Goal: Transaction & Acquisition: Purchase product/service

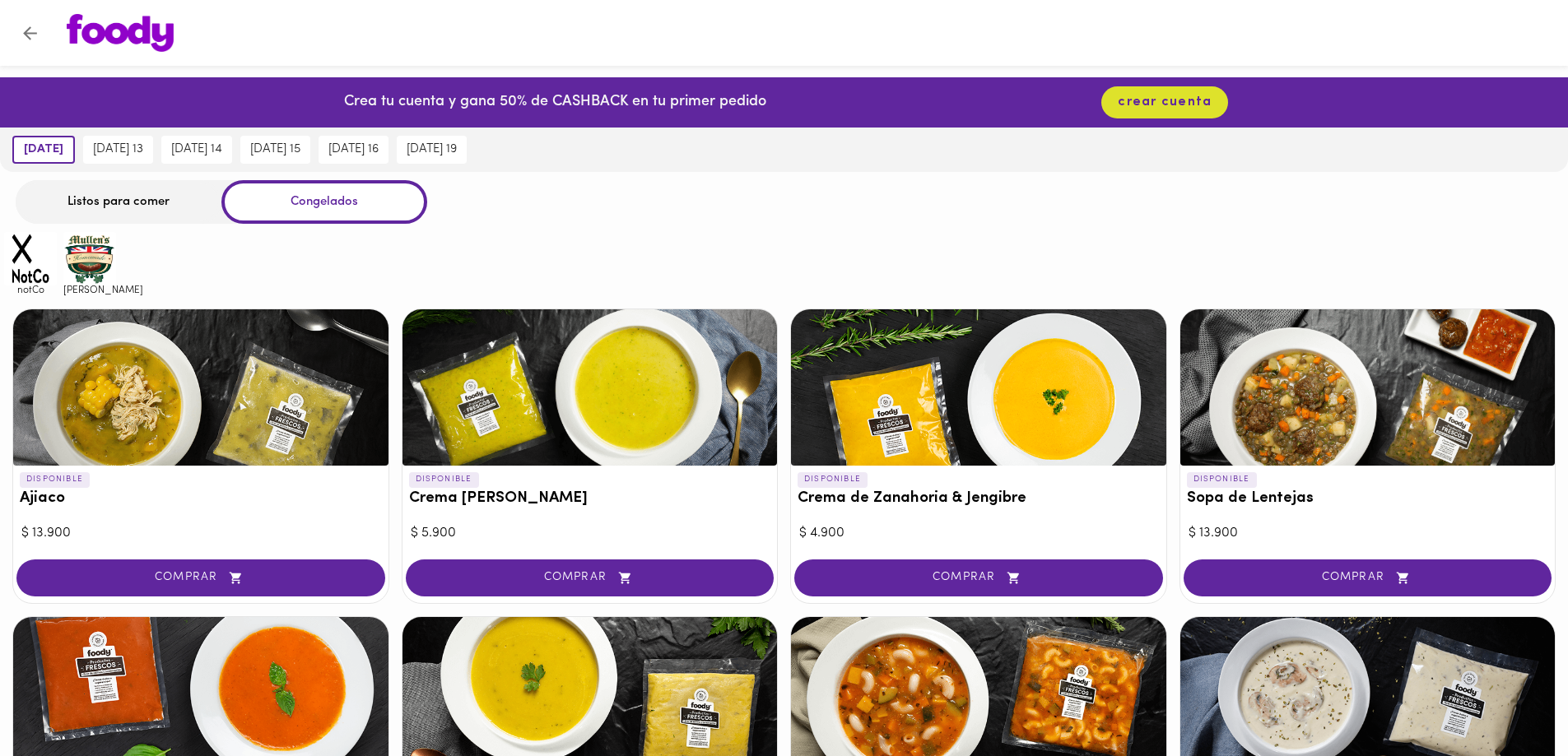
click at [141, 207] on div "Listos para comer" at bounding box center [119, 202] width 206 height 43
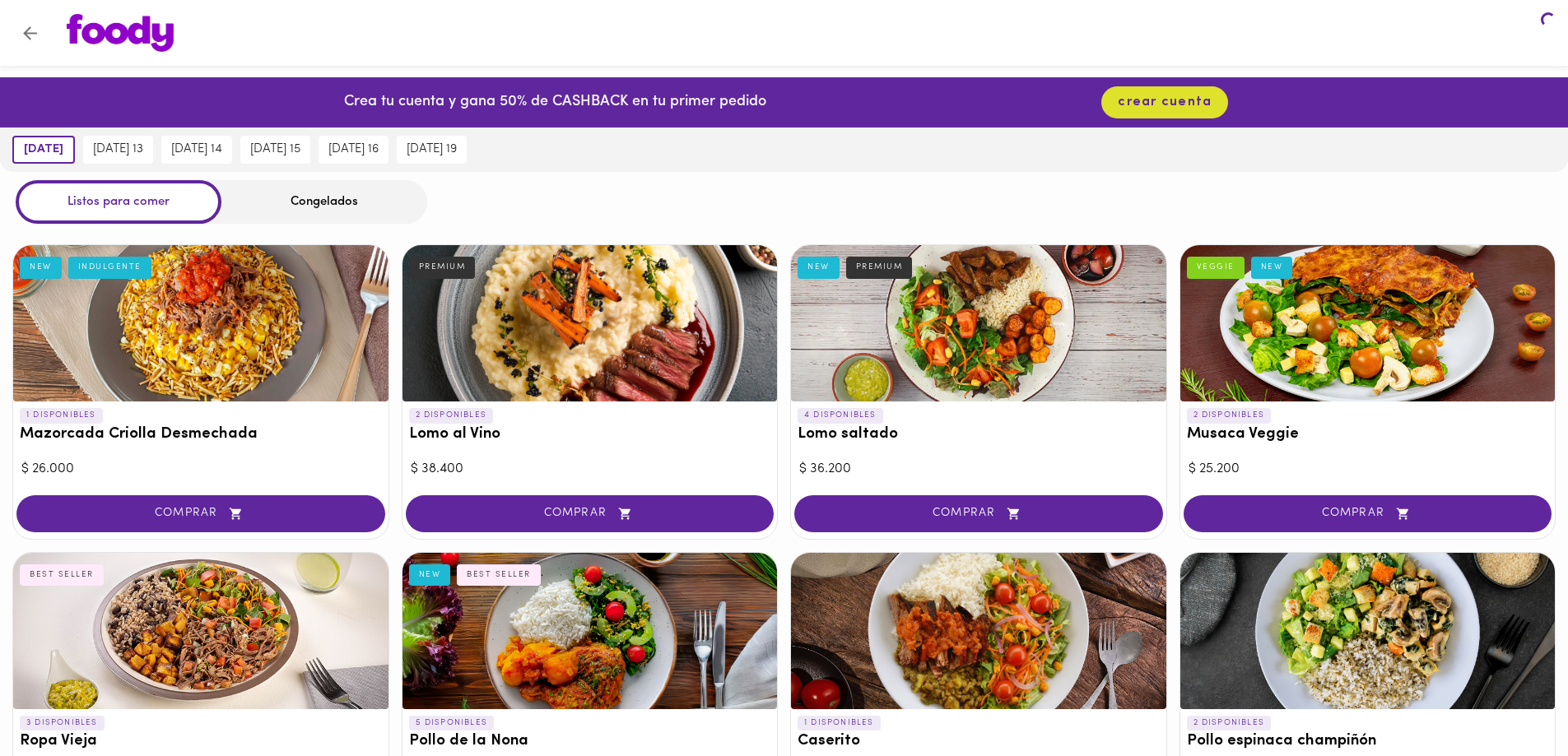
click at [127, 206] on div "Listos para comer" at bounding box center [119, 202] width 206 height 43
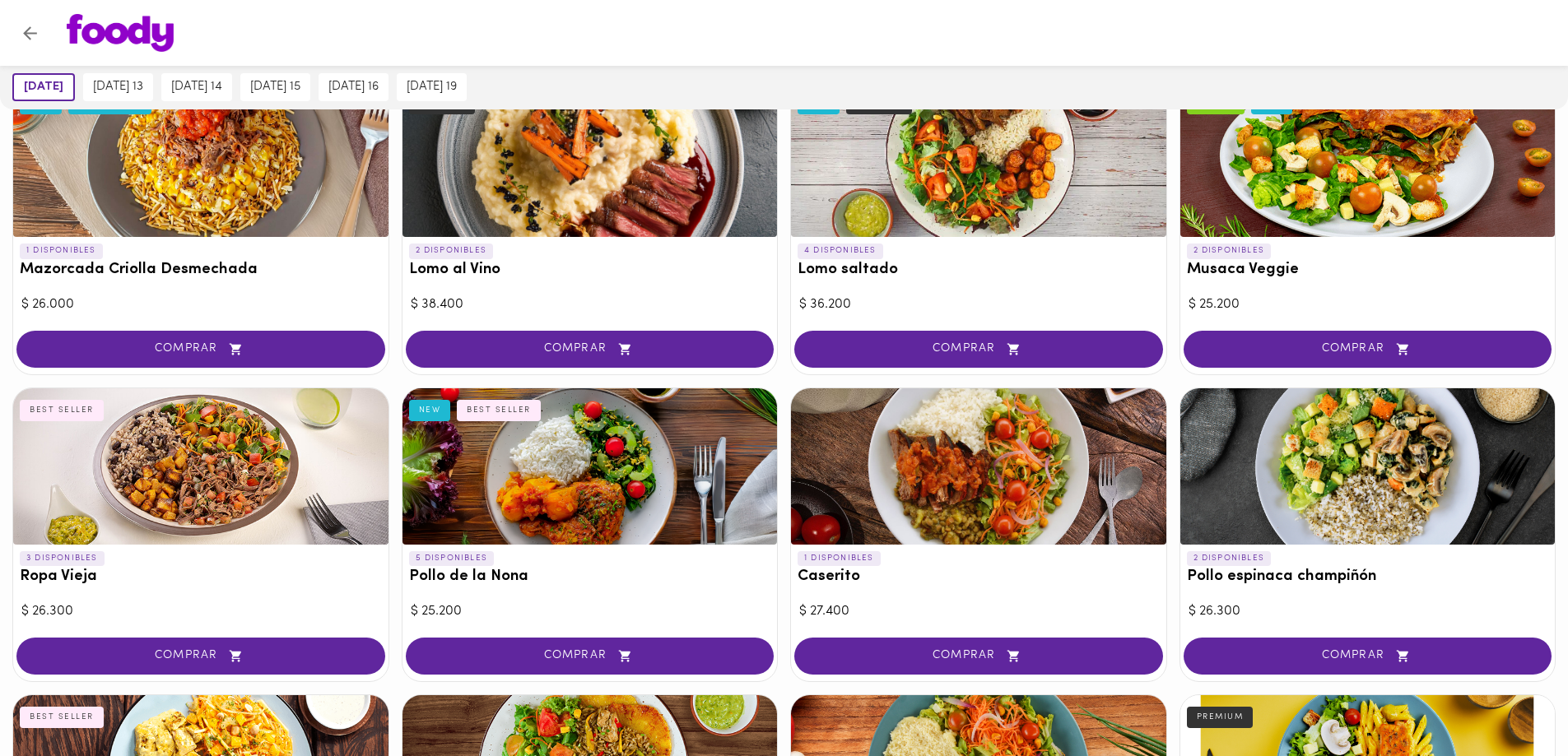
click at [815, 388] on div at bounding box center [979, 466] width 376 height 156
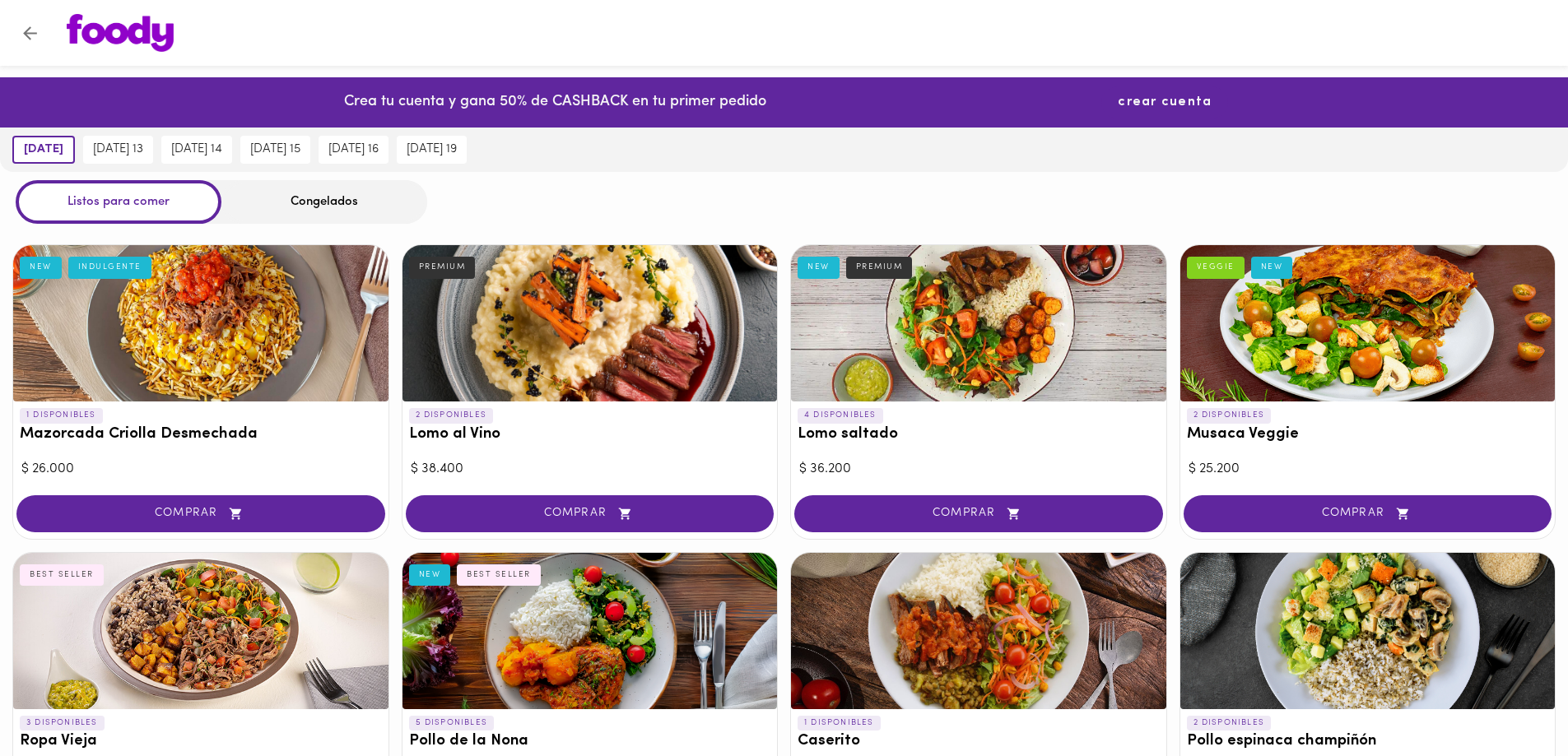
click at [143, 151] on span "[DATE] 13" at bounding box center [118, 150] width 50 height 15
click at [1164, 104] on span "crear cuenta" at bounding box center [1164, 102] width 94 height 16
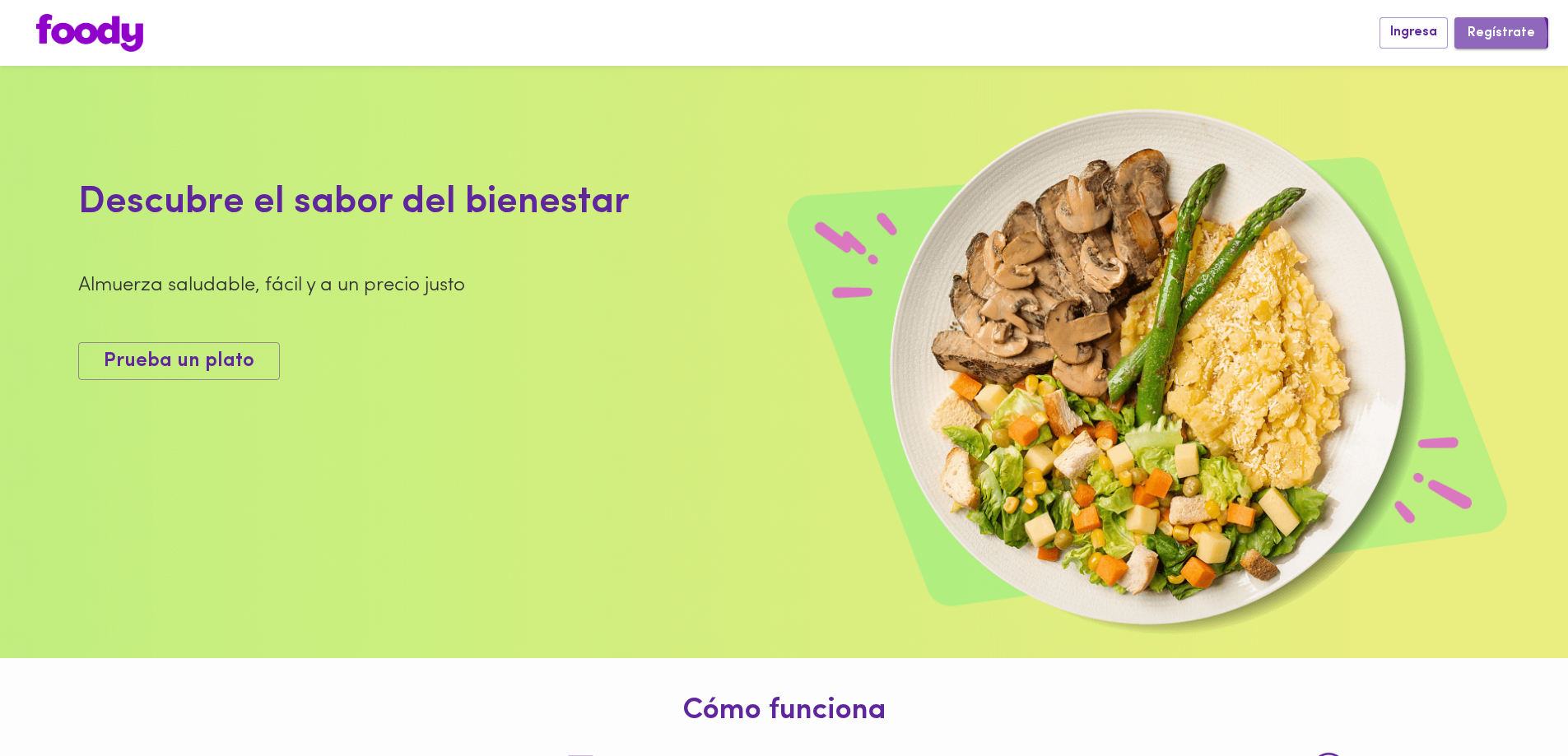
click at [1500, 36] on span "Regístrate" at bounding box center [1501, 33] width 67 height 16
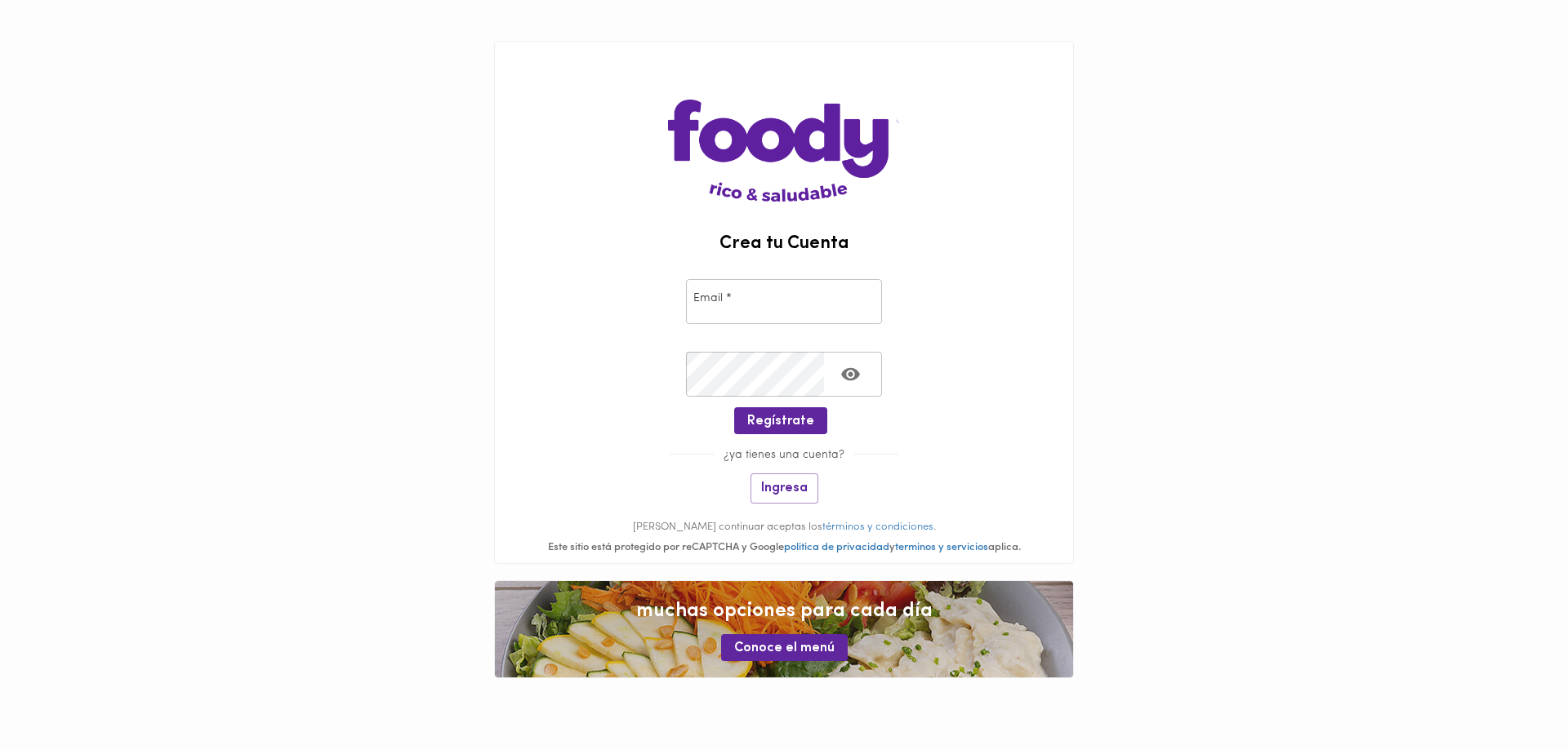
type input "[EMAIL_ADDRESS][DOMAIN_NAME]"
click at [849, 375] on icon "Toggle password visibility" at bounding box center [850, 375] width 19 height 13
click at [782, 487] on span "Ingresa" at bounding box center [784, 488] width 46 height 16
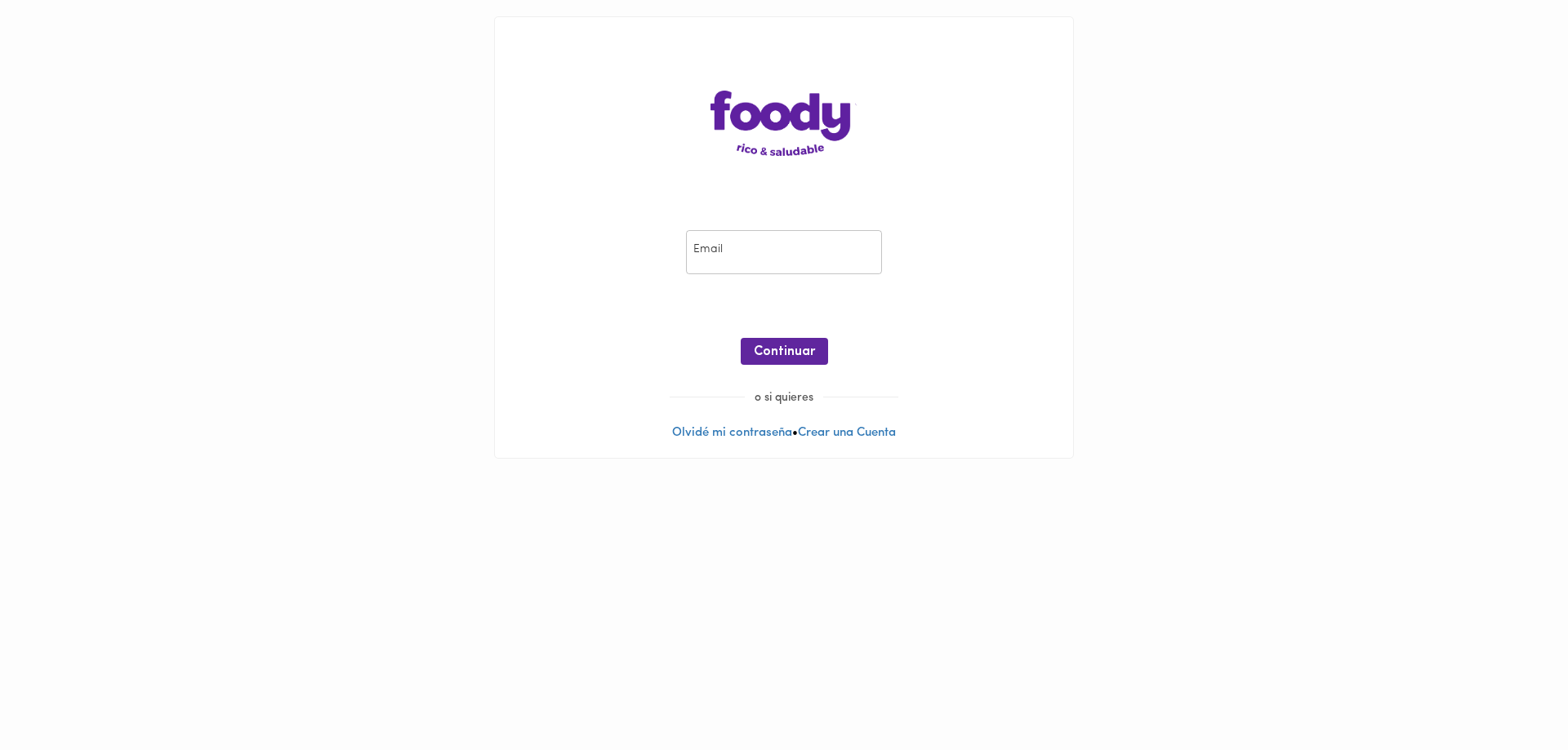
click at [726, 246] on input "email" at bounding box center [784, 252] width 196 height 45
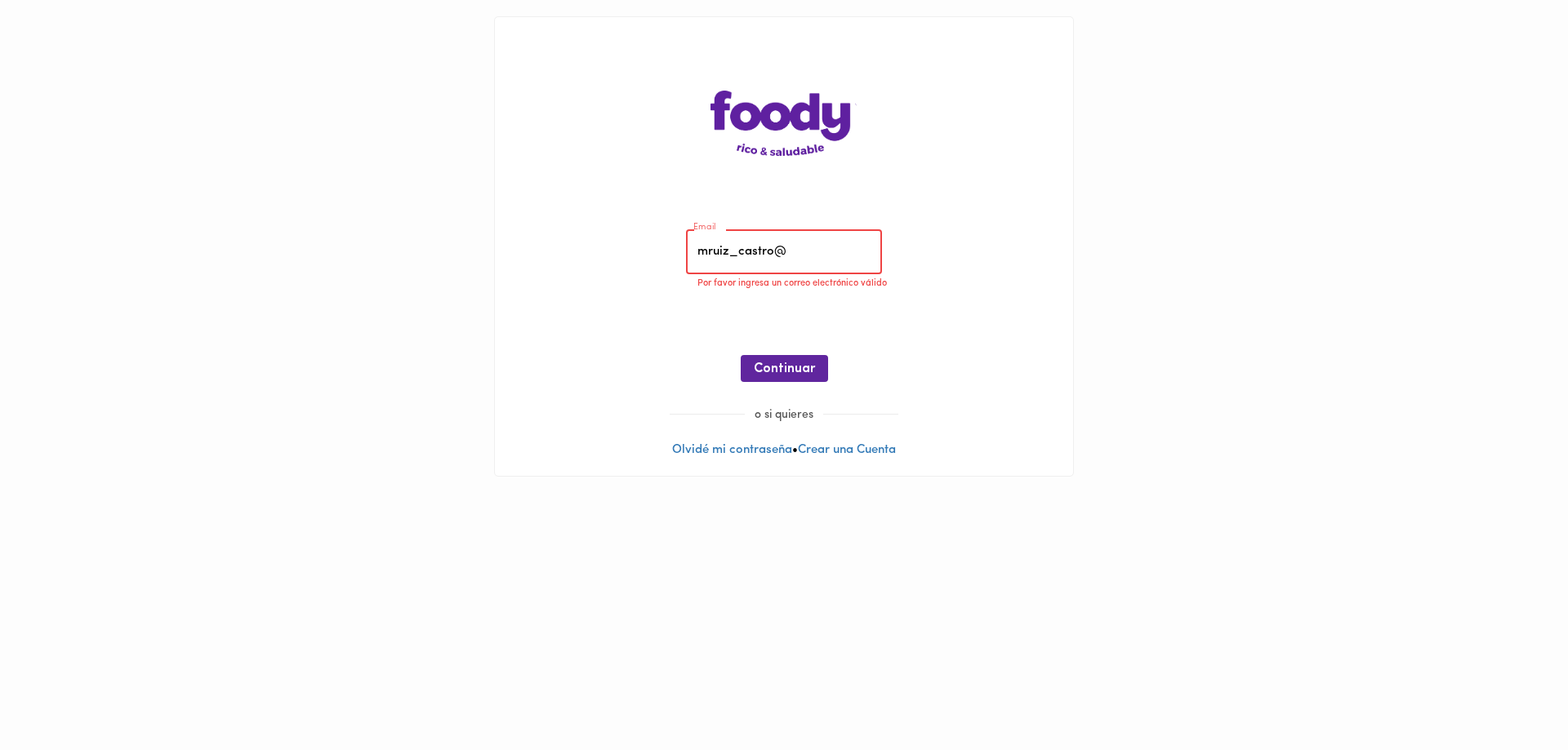
type input "[EMAIL_ADDRESS][DOMAIN_NAME]"
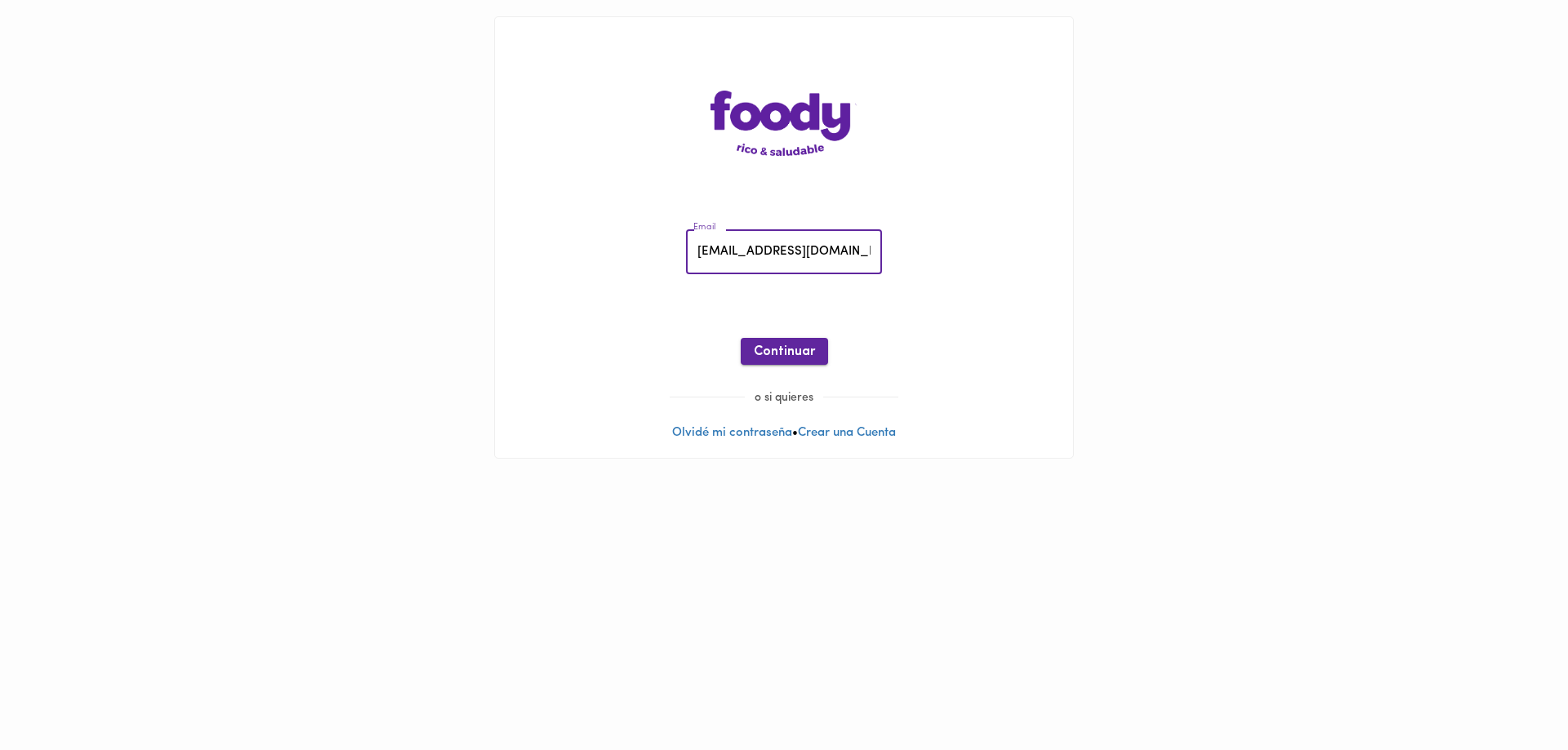
click at [787, 351] on span "Continuar" at bounding box center [784, 352] width 61 height 16
click at [784, 354] on span "Ingresar" at bounding box center [784, 352] width 51 height 16
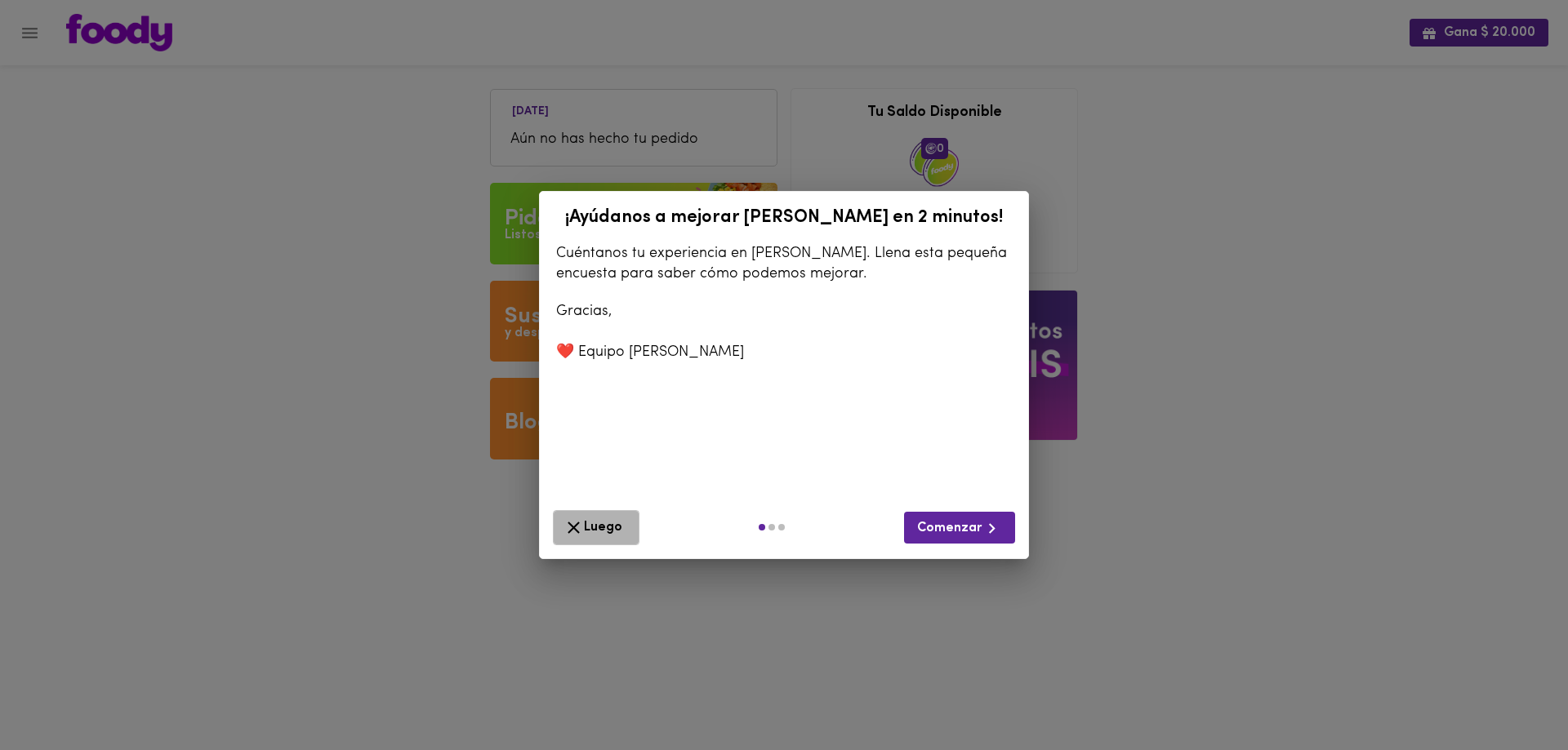
click at [571, 518] on icon "button" at bounding box center [573, 527] width 21 height 21
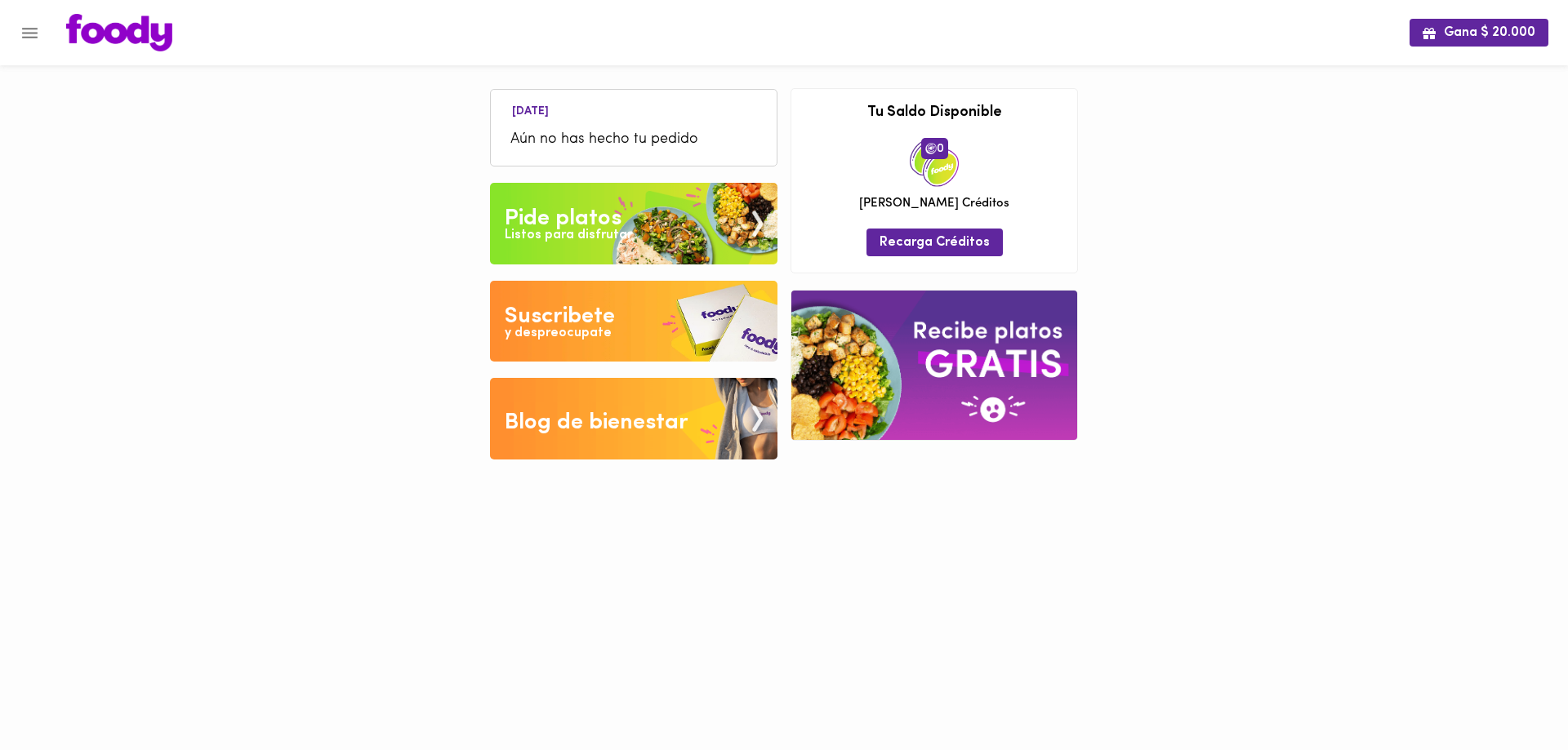
click at [593, 224] on div "Pide platos" at bounding box center [563, 219] width 117 height 33
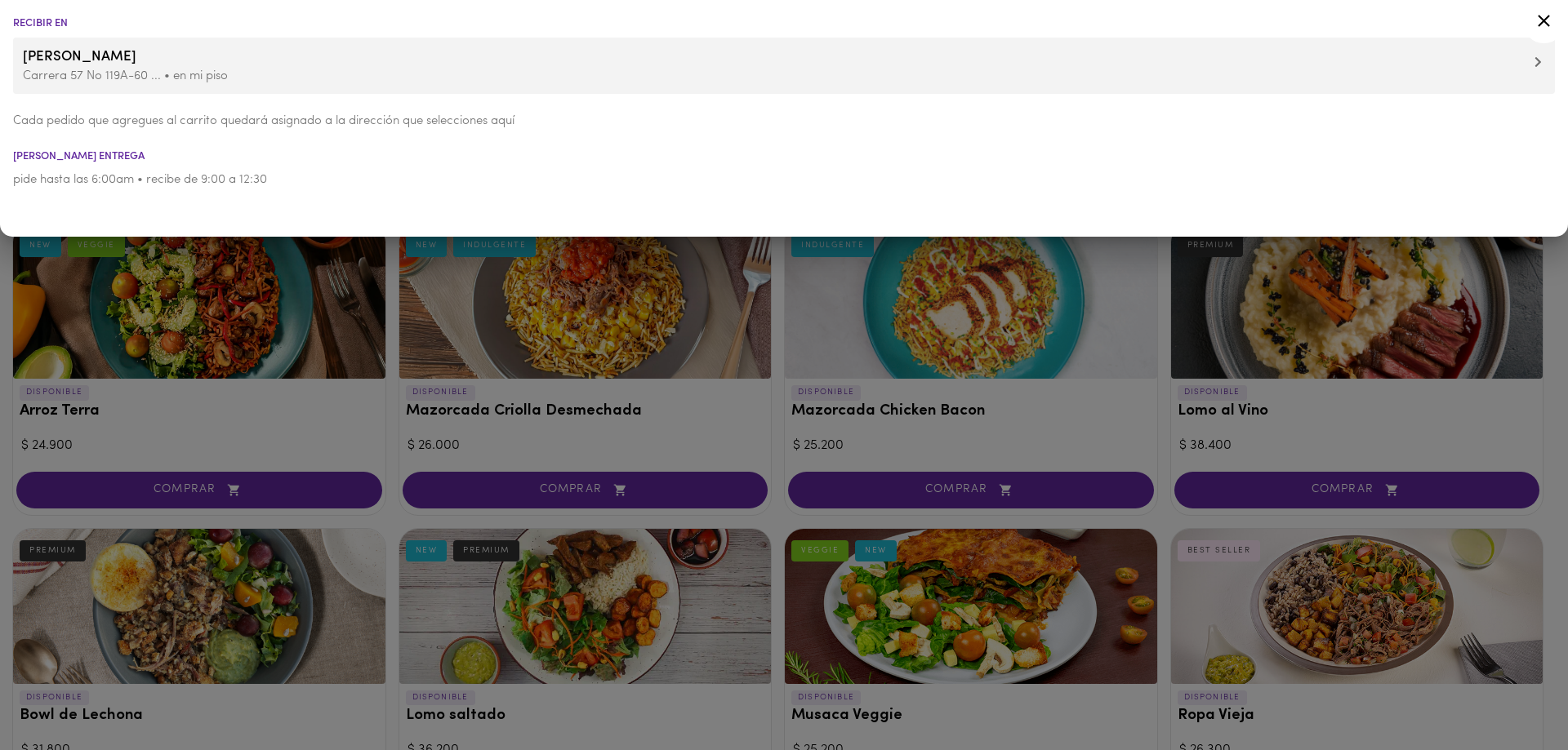
click at [1546, 21] on icon at bounding box center [1543, 21] width 21 height 21
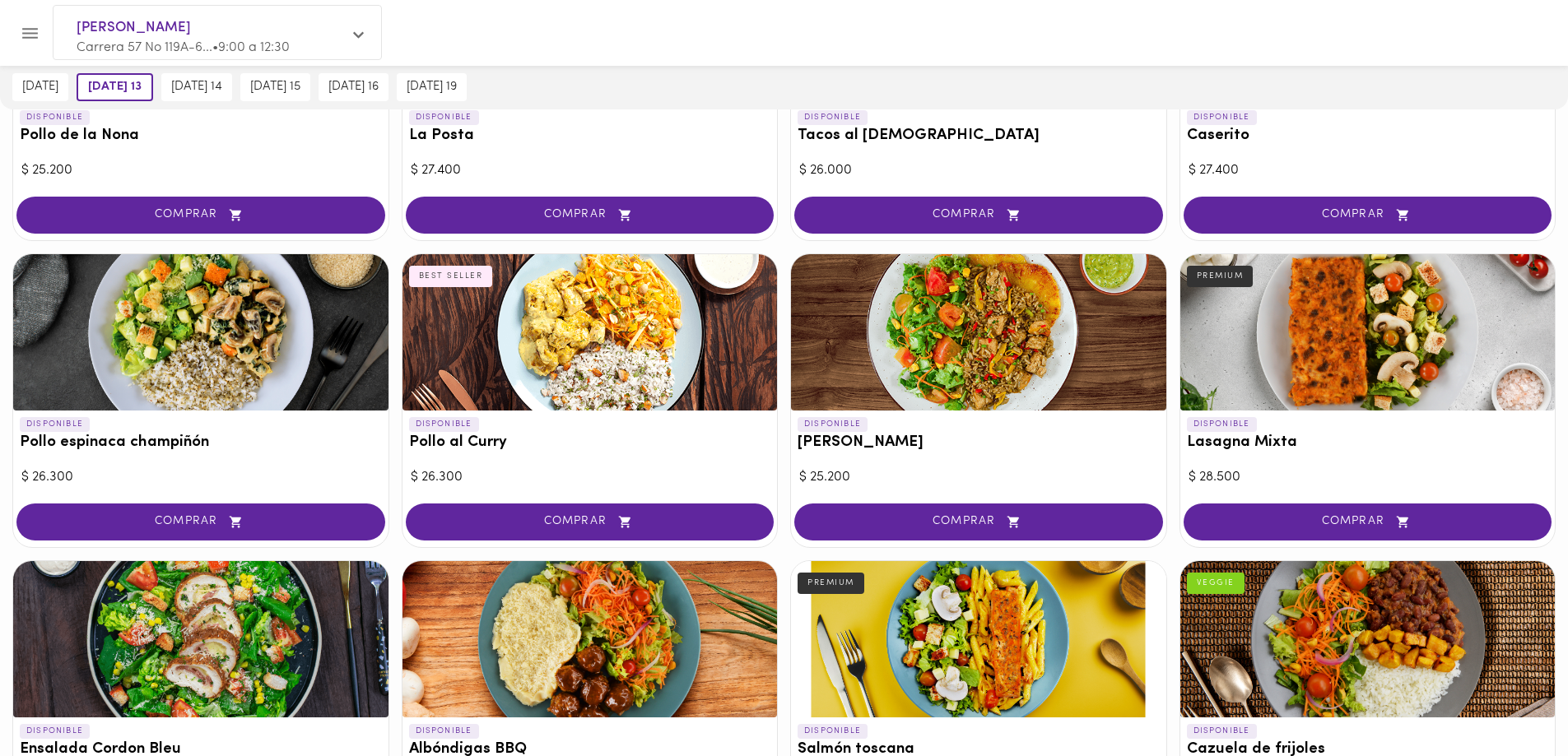
scroll to position [811, 0]
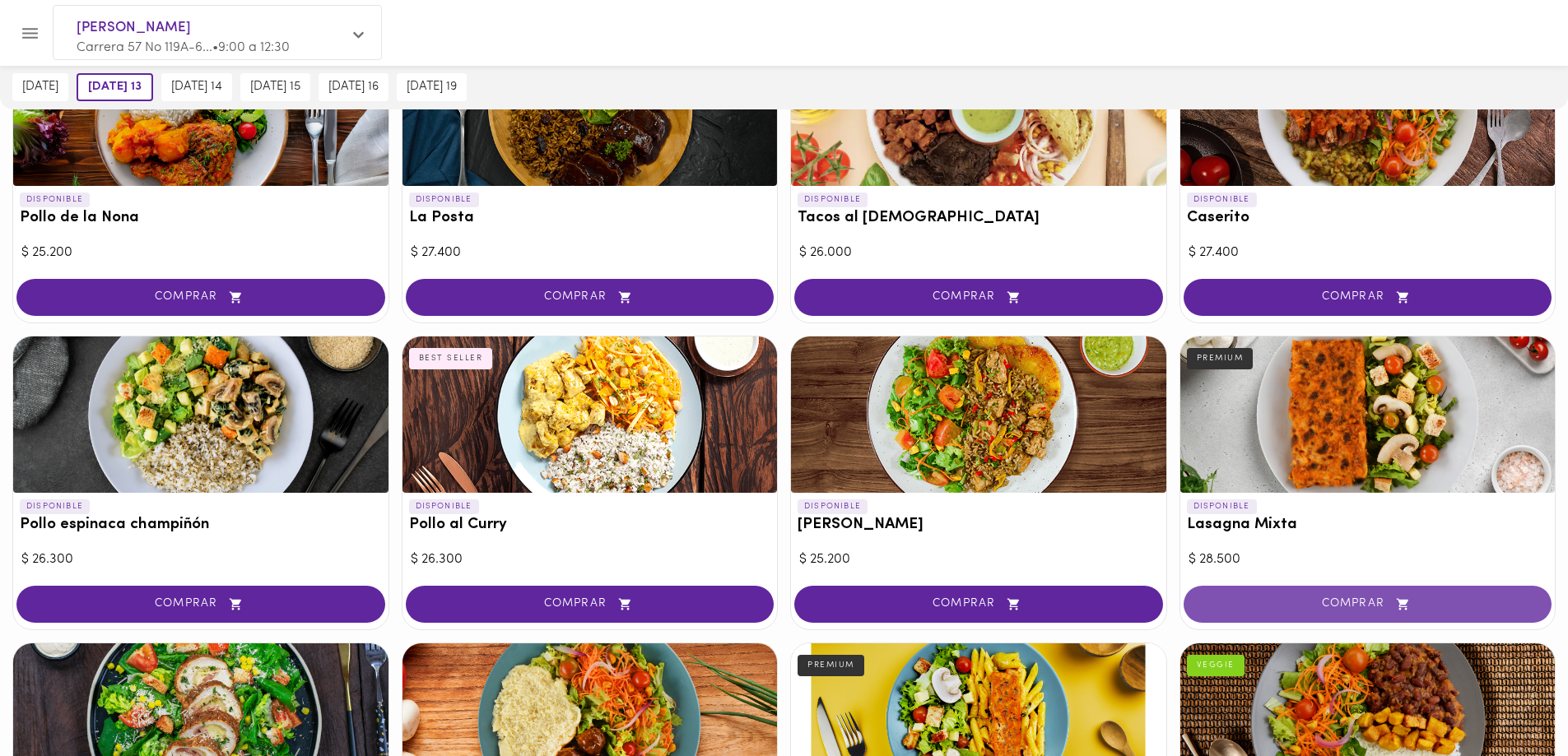
click at [1364, 605] on span "COMPRAR" at bounding box center [1368, 604] width 327 height 14
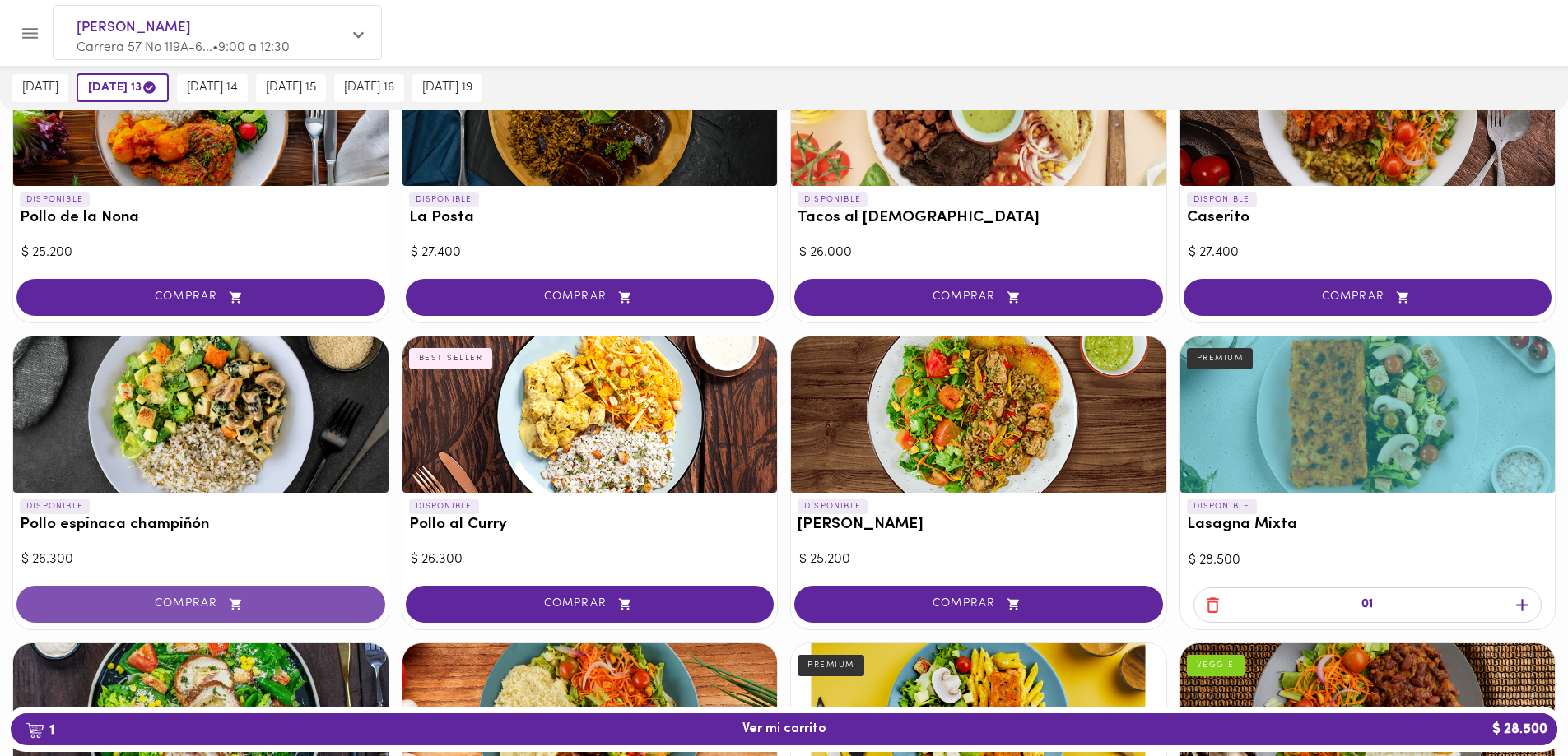
click at [194, 601] on span "COMPRAR" at bounding box center [201, 604] width 327 height 14
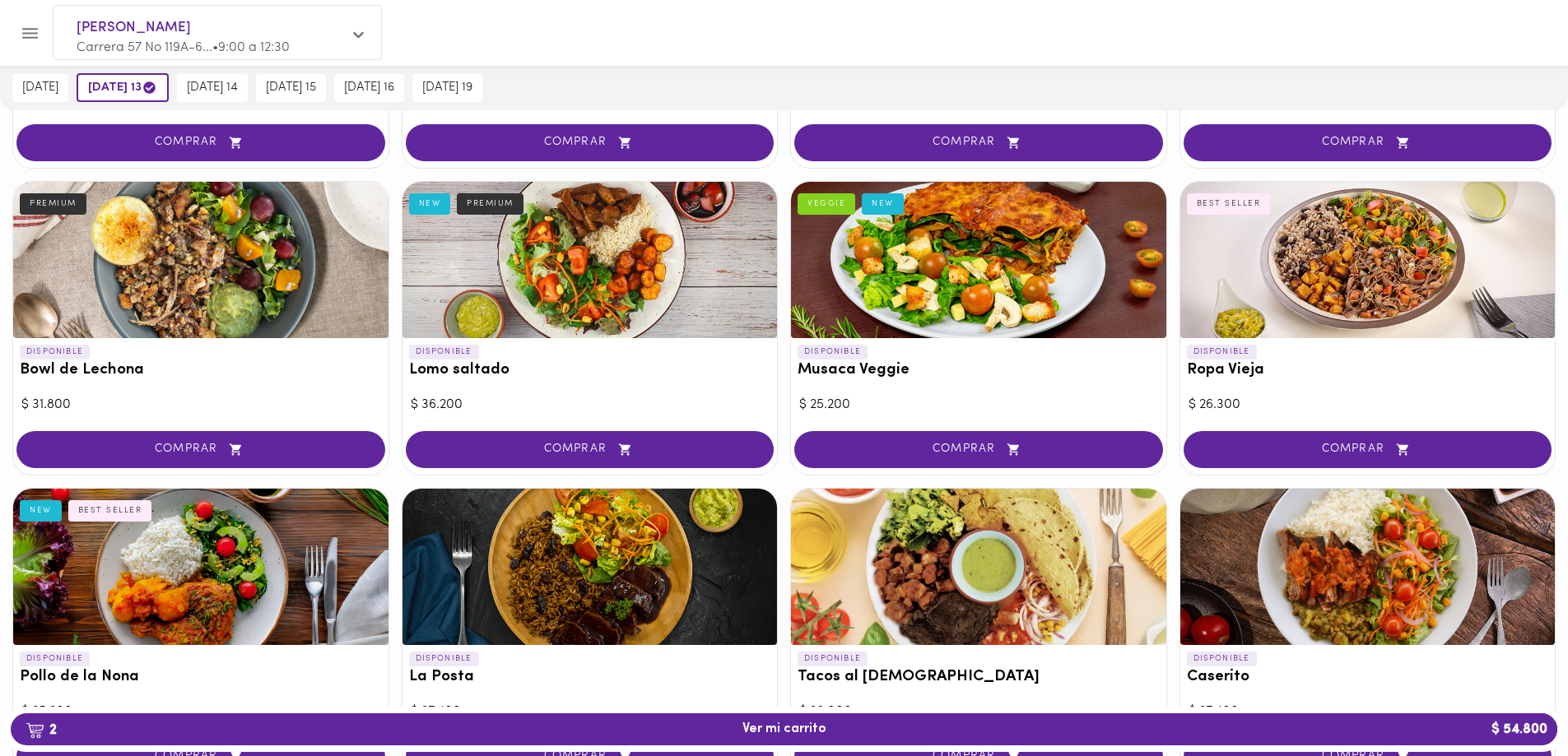
scroll to position [317, 0]
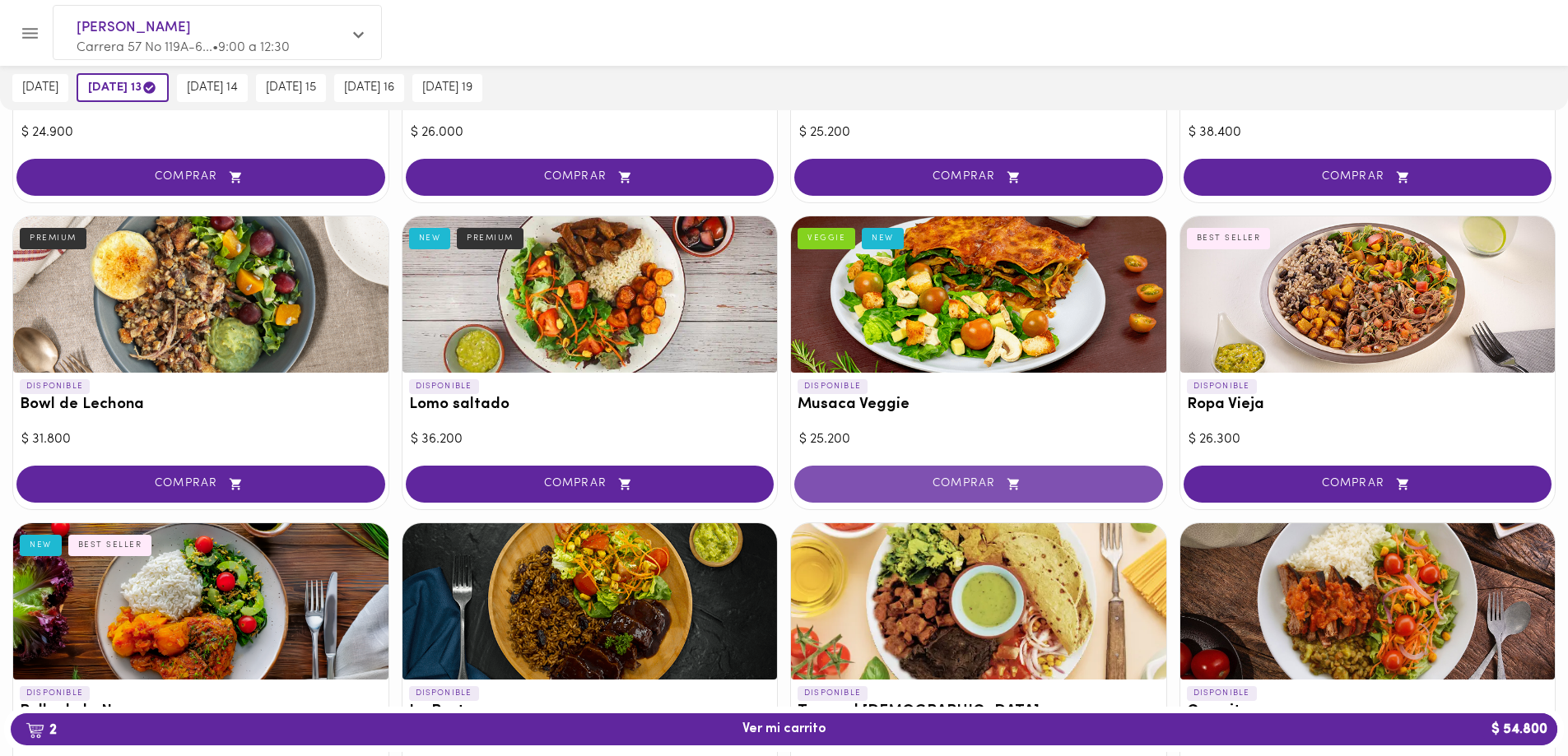
click at [961, 484] on span "COMPRAR" at bounding box center [979, 484] width 327 height 14
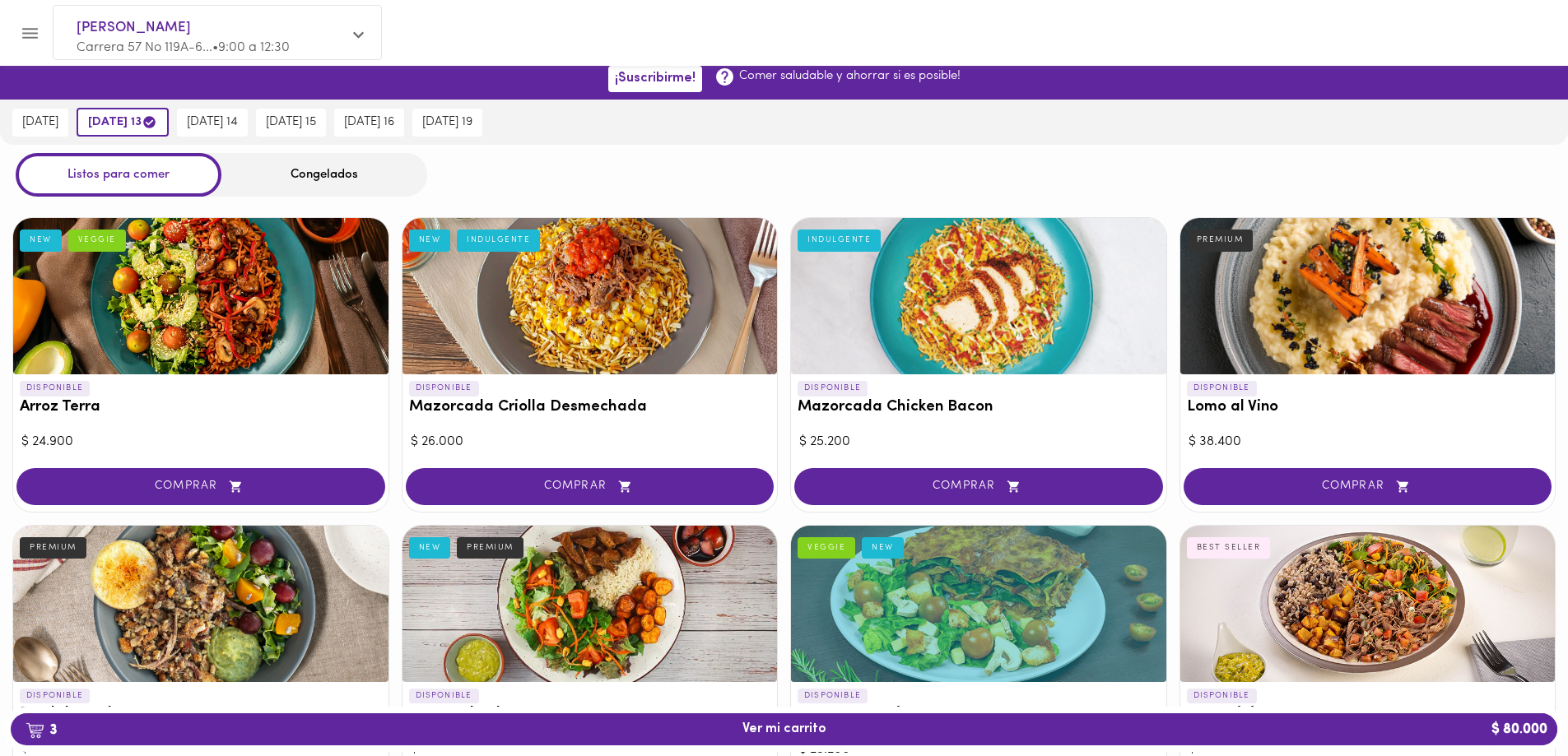
scroll to position [0, 0]
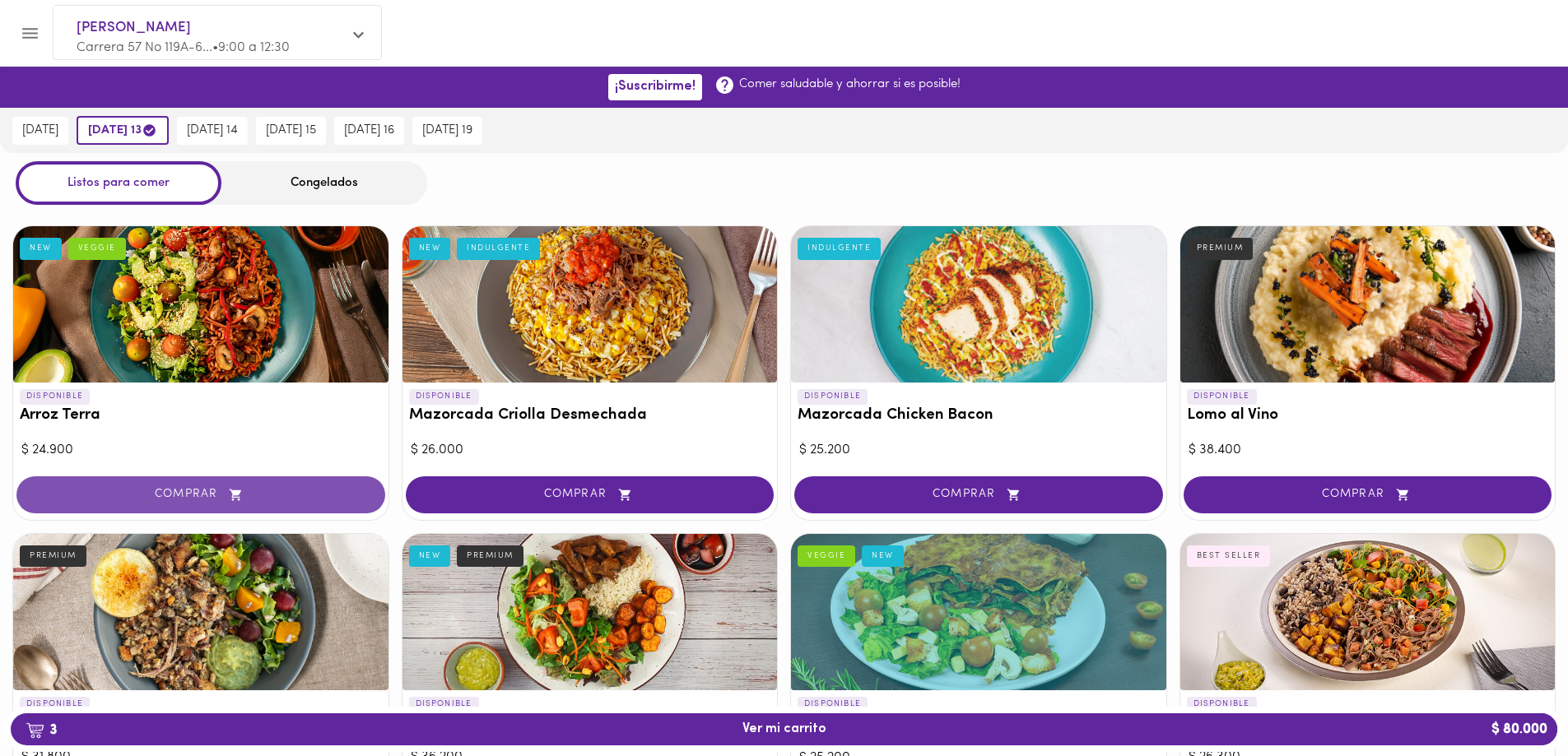
click at [181, 495] on span "COMPRAR" at bounding box center [201, 494] width 327 height 14
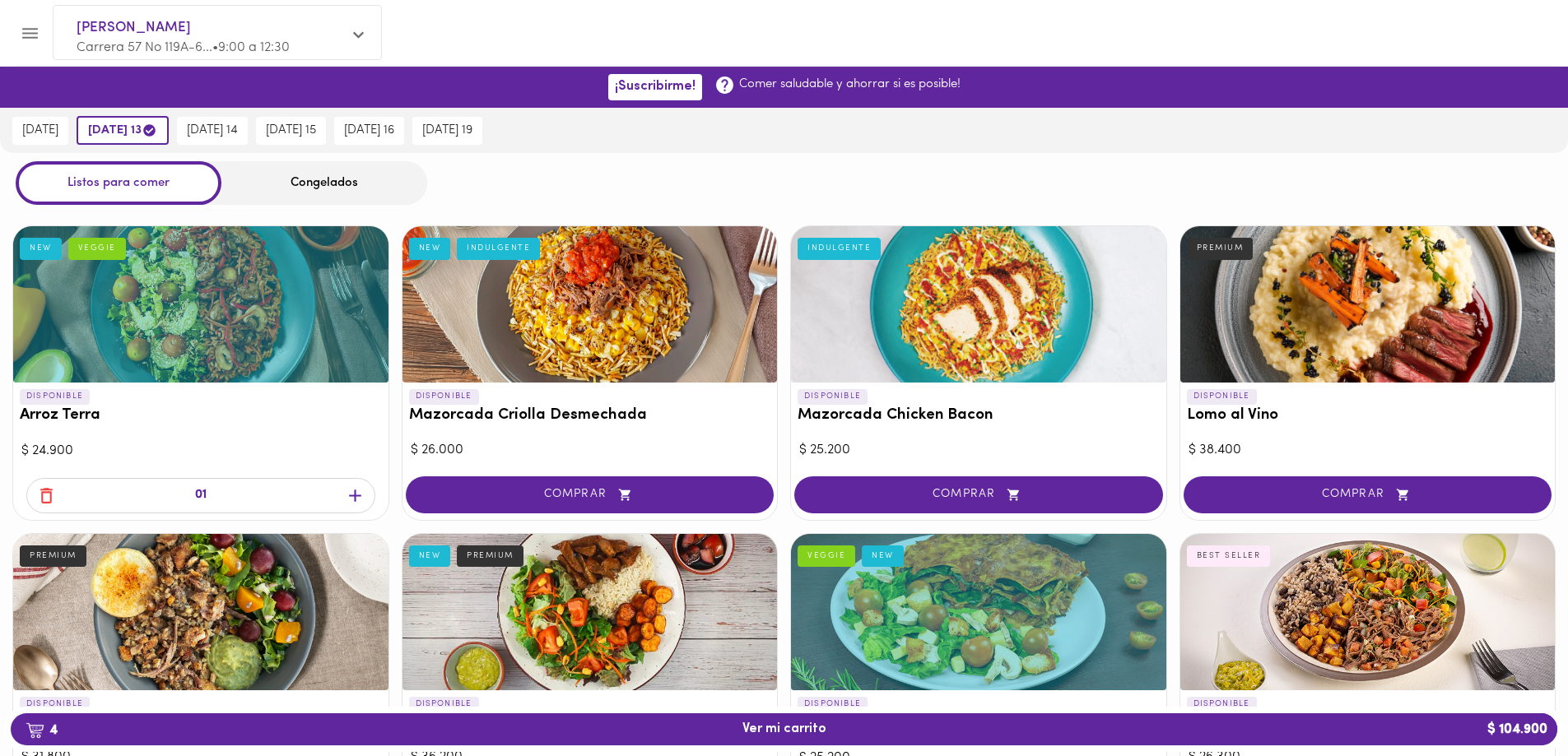
click at [337, 184] on div "Congelados" at bounding box center [324, 183] width 206 height 43
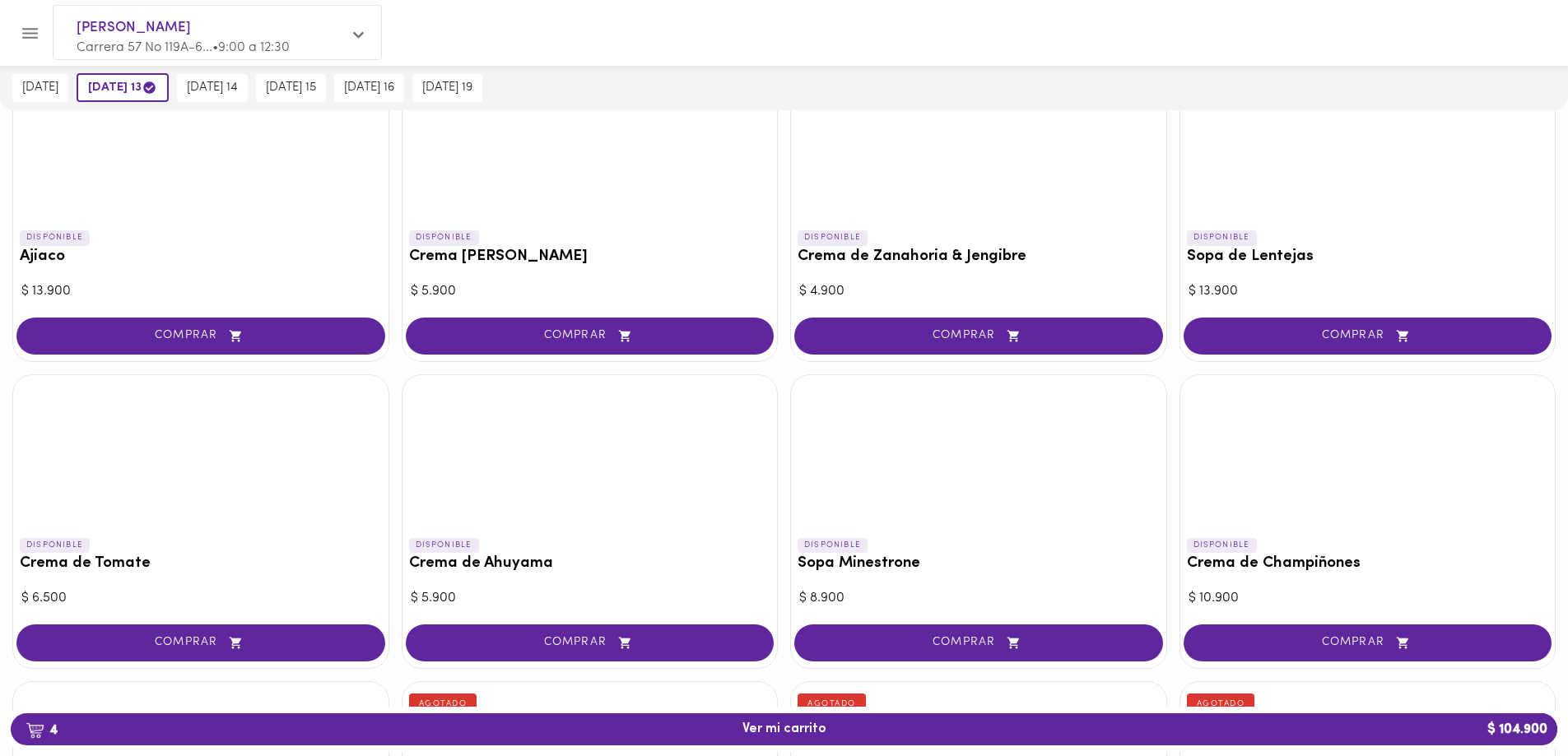
scroll to position [329, 0]
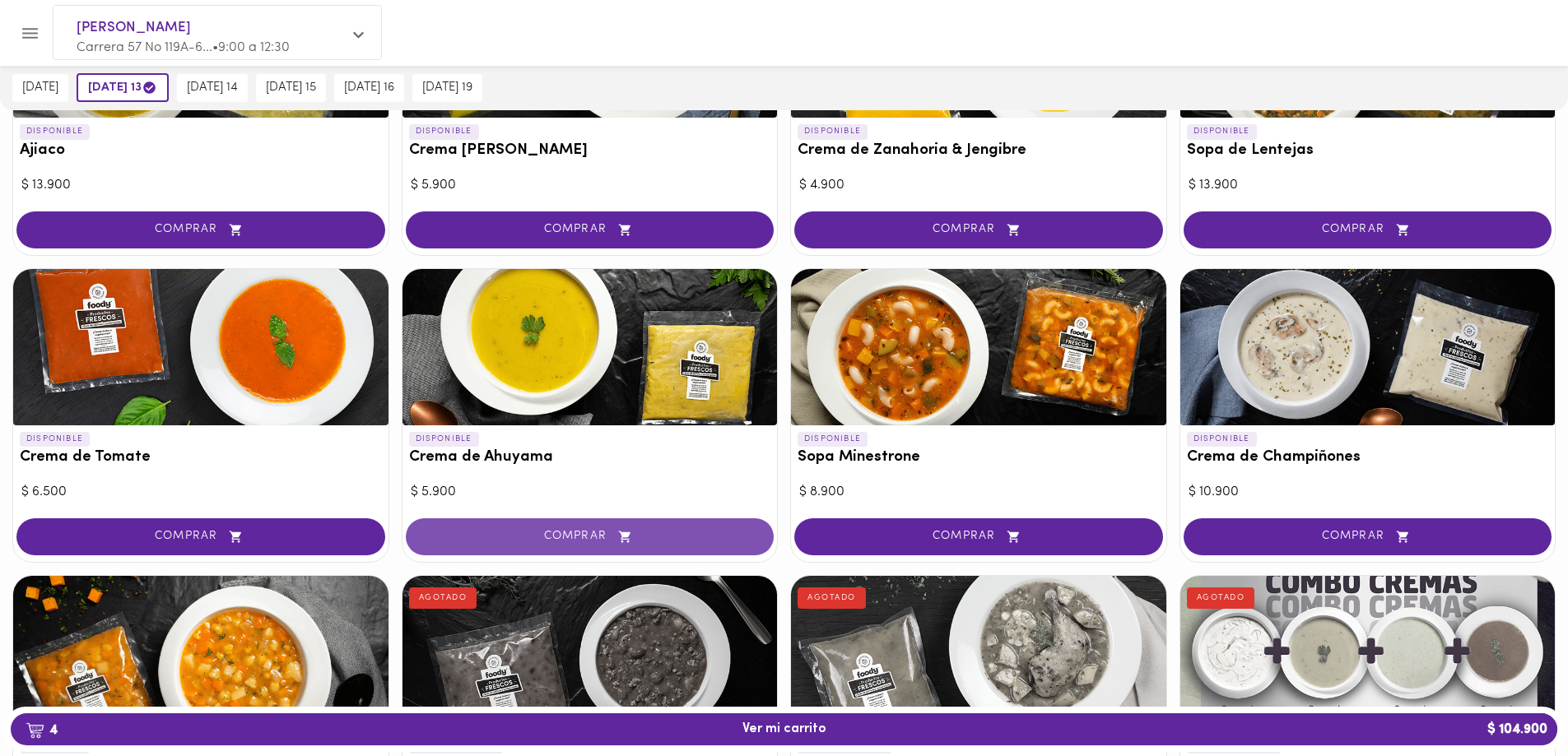
click at [573, 538] on span "COMPRAR" at bounding box center [590, 537] width 327 height 14
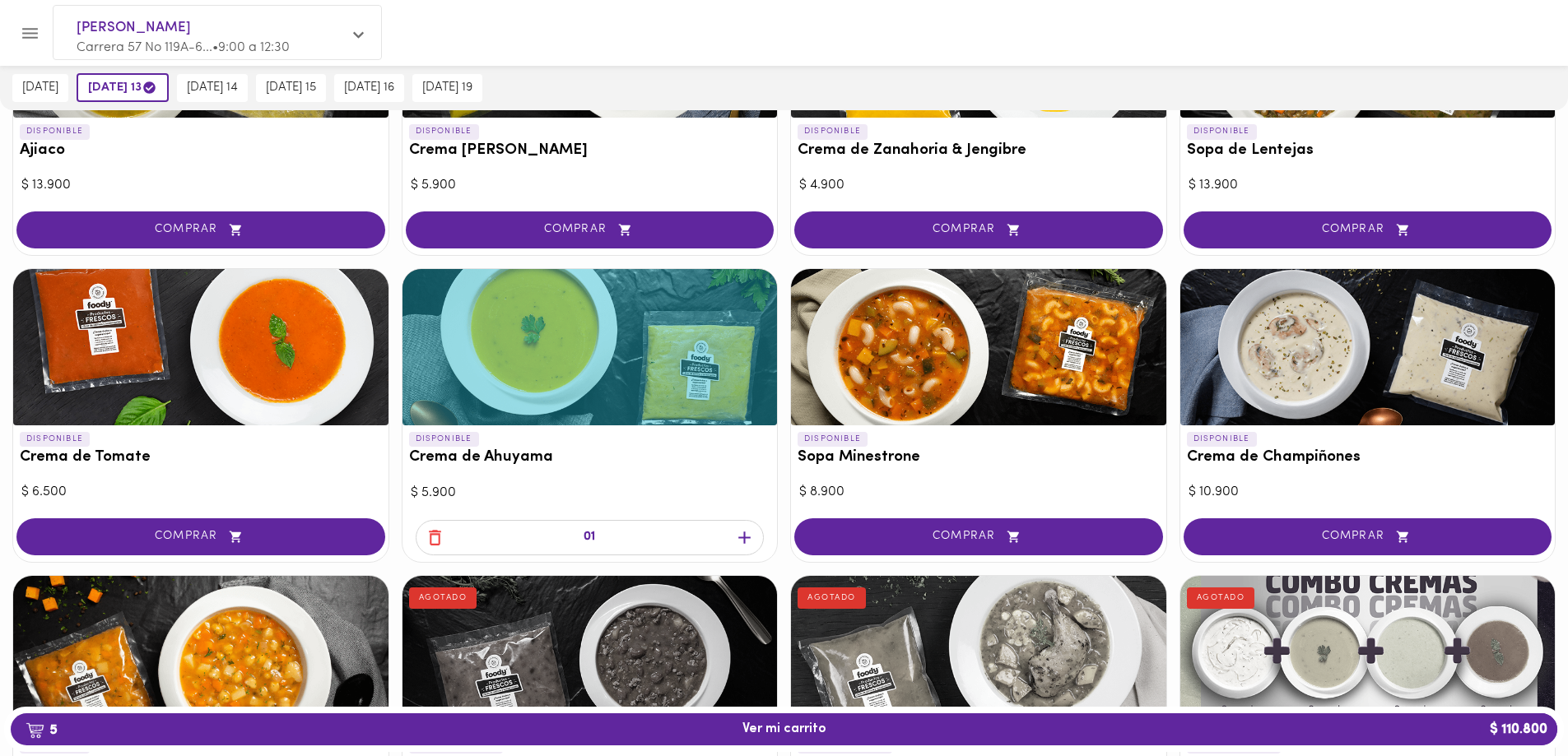
click at [744, 540] on icon "button" at bounding box center [744, 538] width 12 height 12
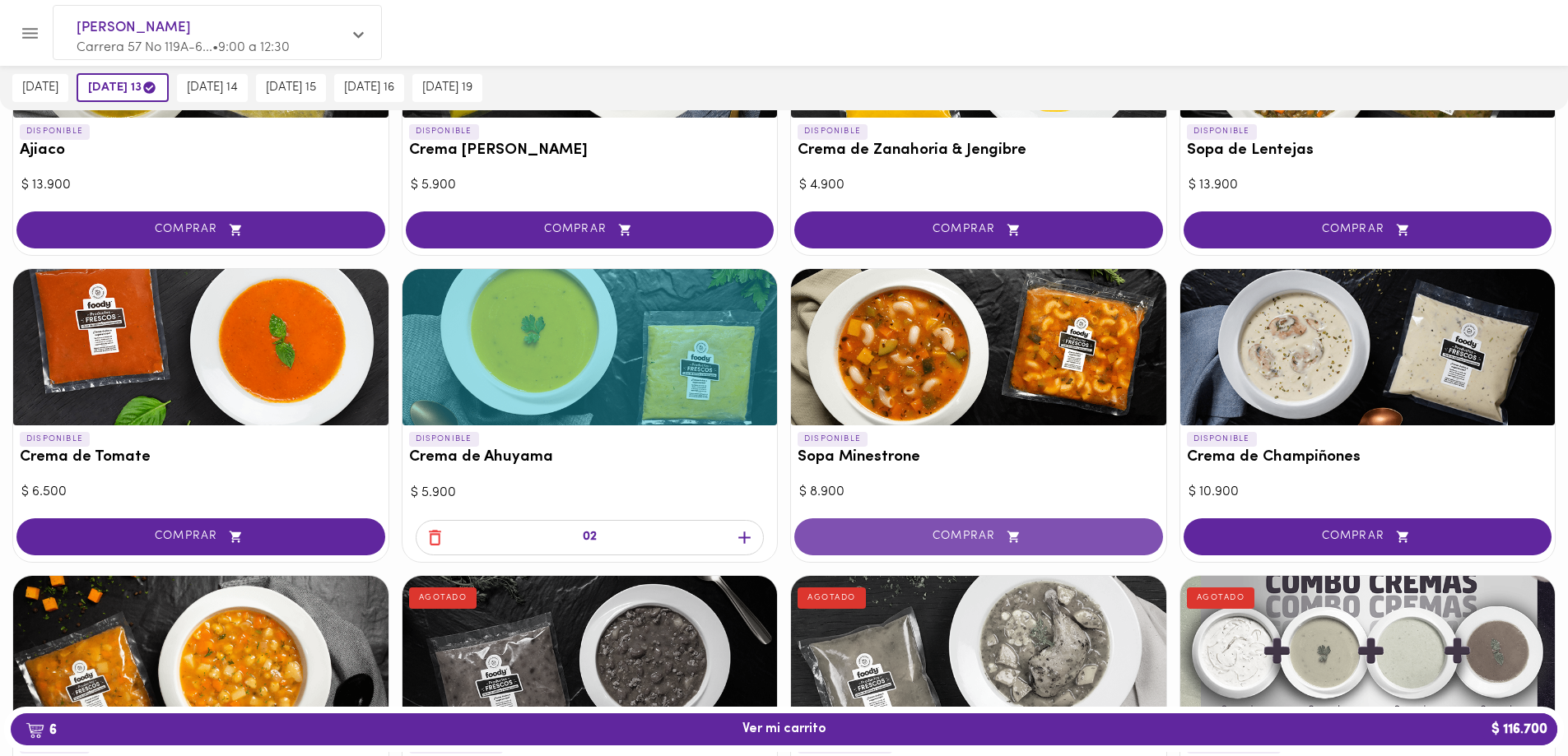
click at [981, 541] on span "COMPRAR" at bounding box center [979, 537] width 327 height 14
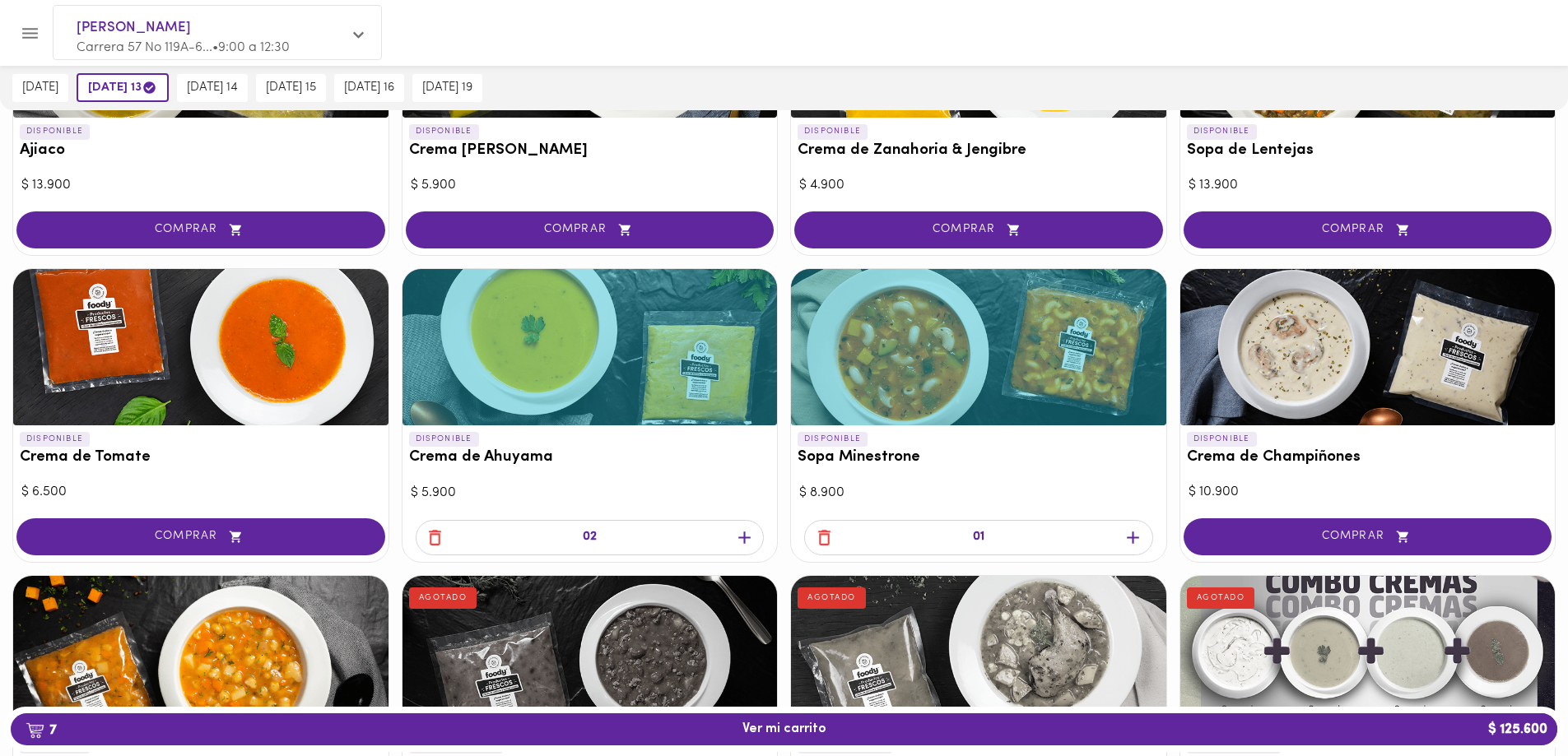
click at [1133, 541] on icon "button" at bounding box center [1133, 538] width 12 height 12
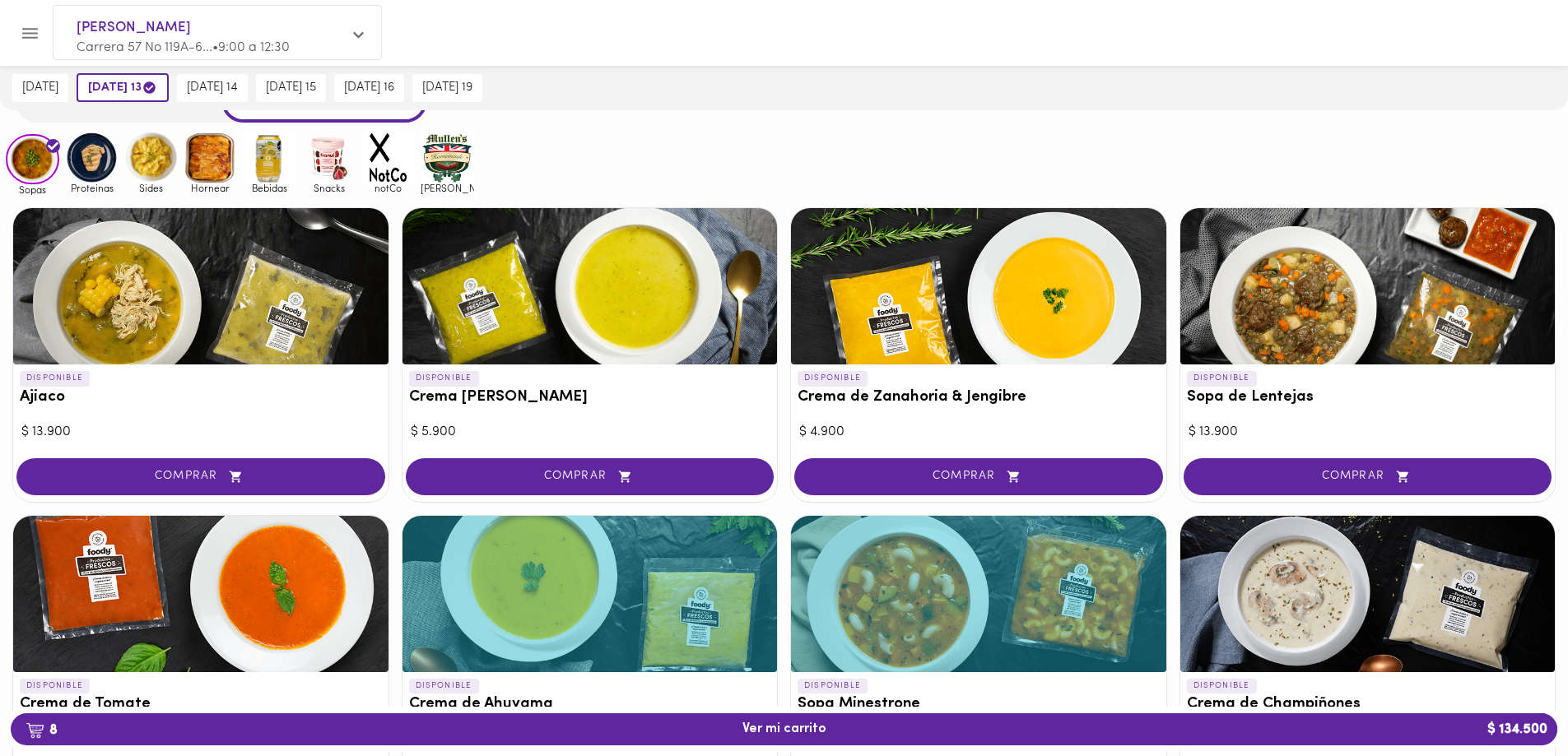
scroll to position [0, 0]
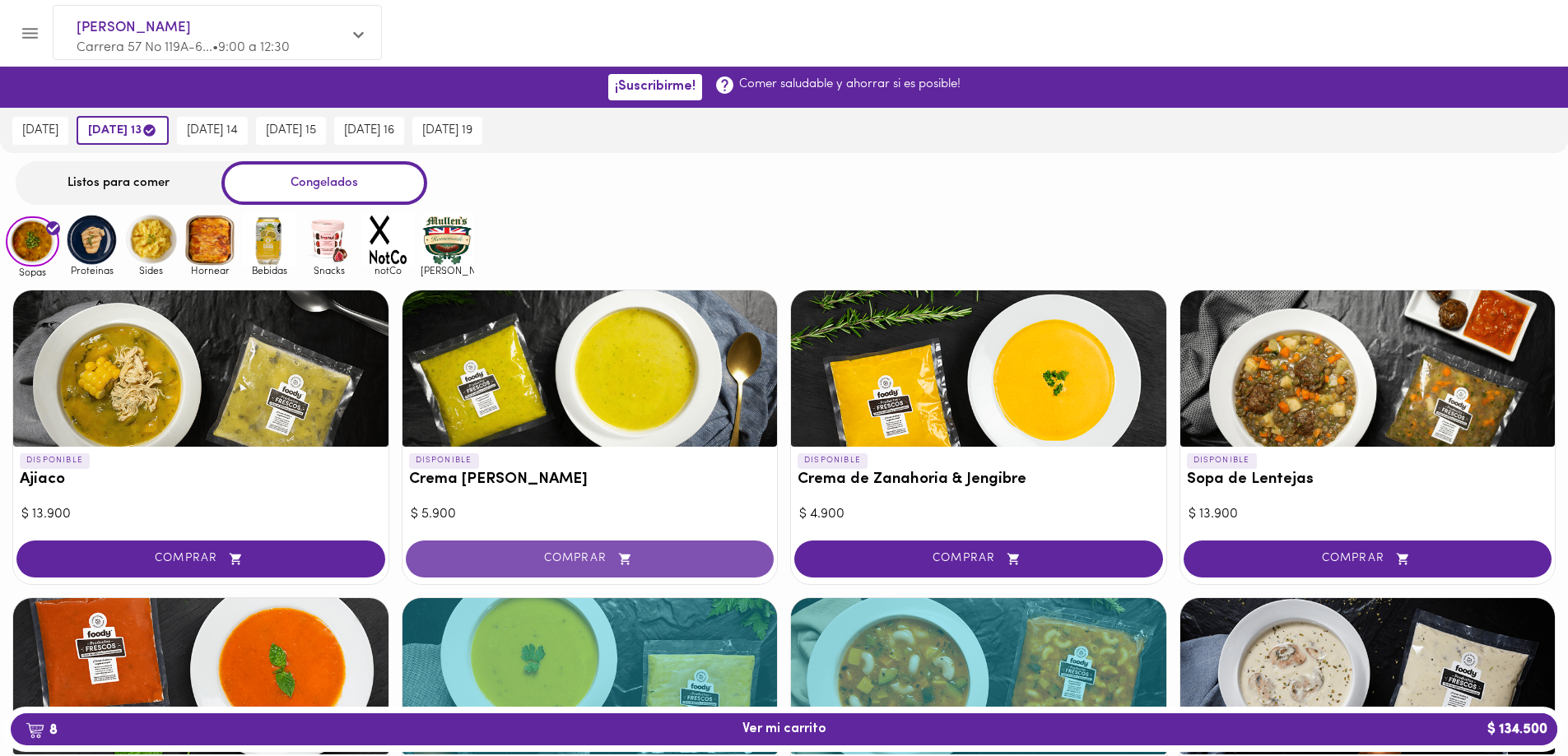
click at [572, 559] on span "COMPRAR" at bounding box center [590, 559] width 327 height 14
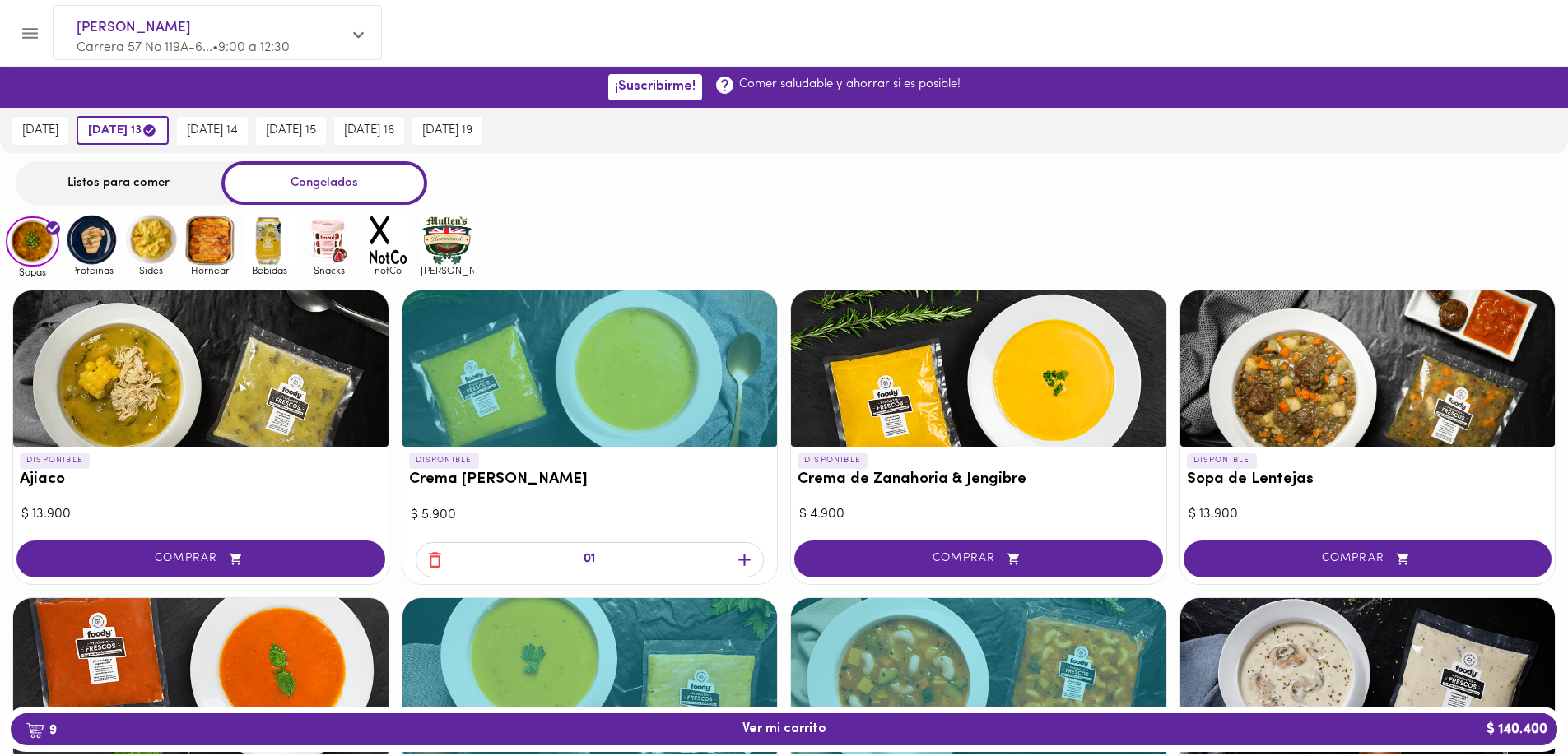
click at [741, 561] on icon "button" at bounding box center [744, 560] width 21 height 21
click at [90, 254] on img at bounding box center [91, 240] width 53 height 53
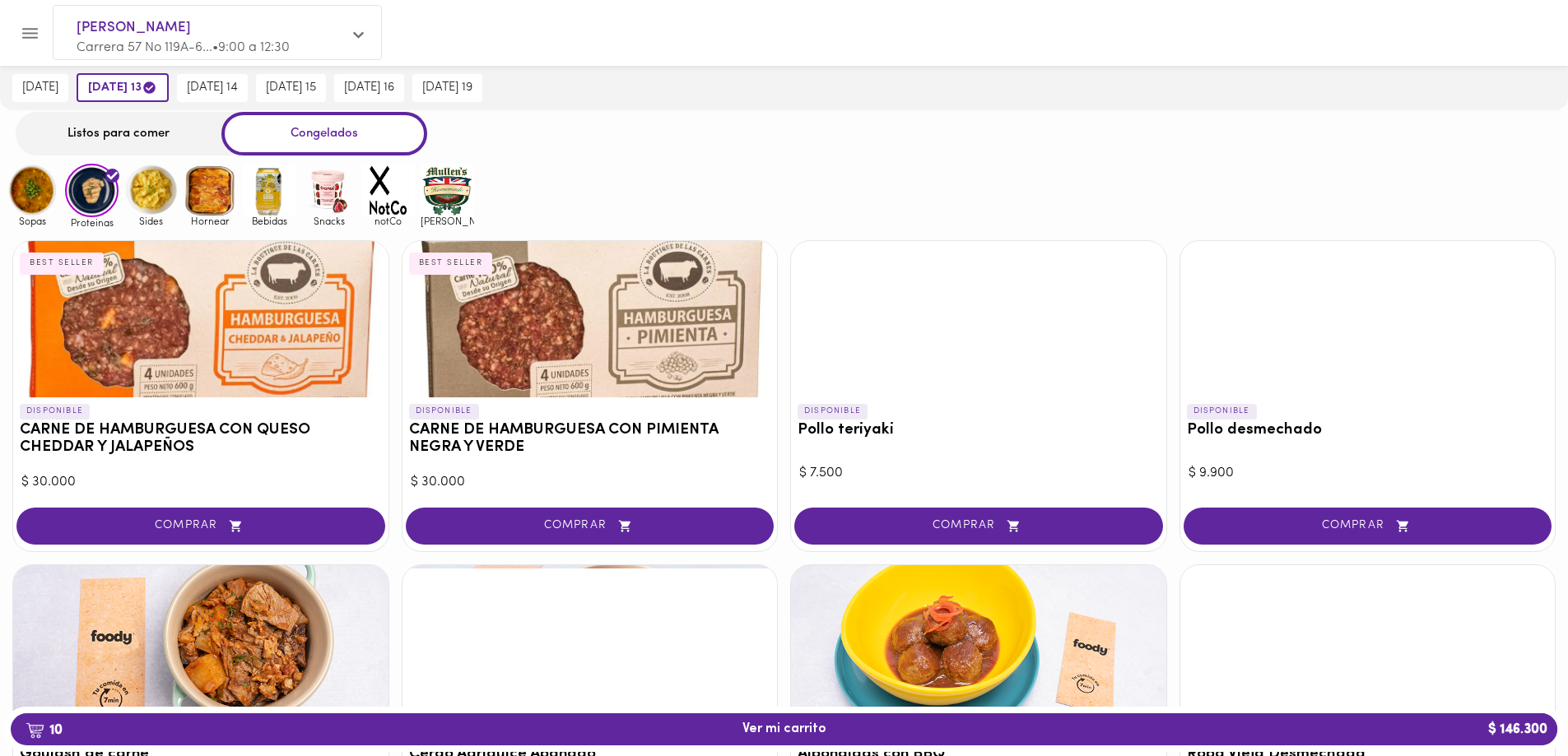
scroll to position [82, 0]
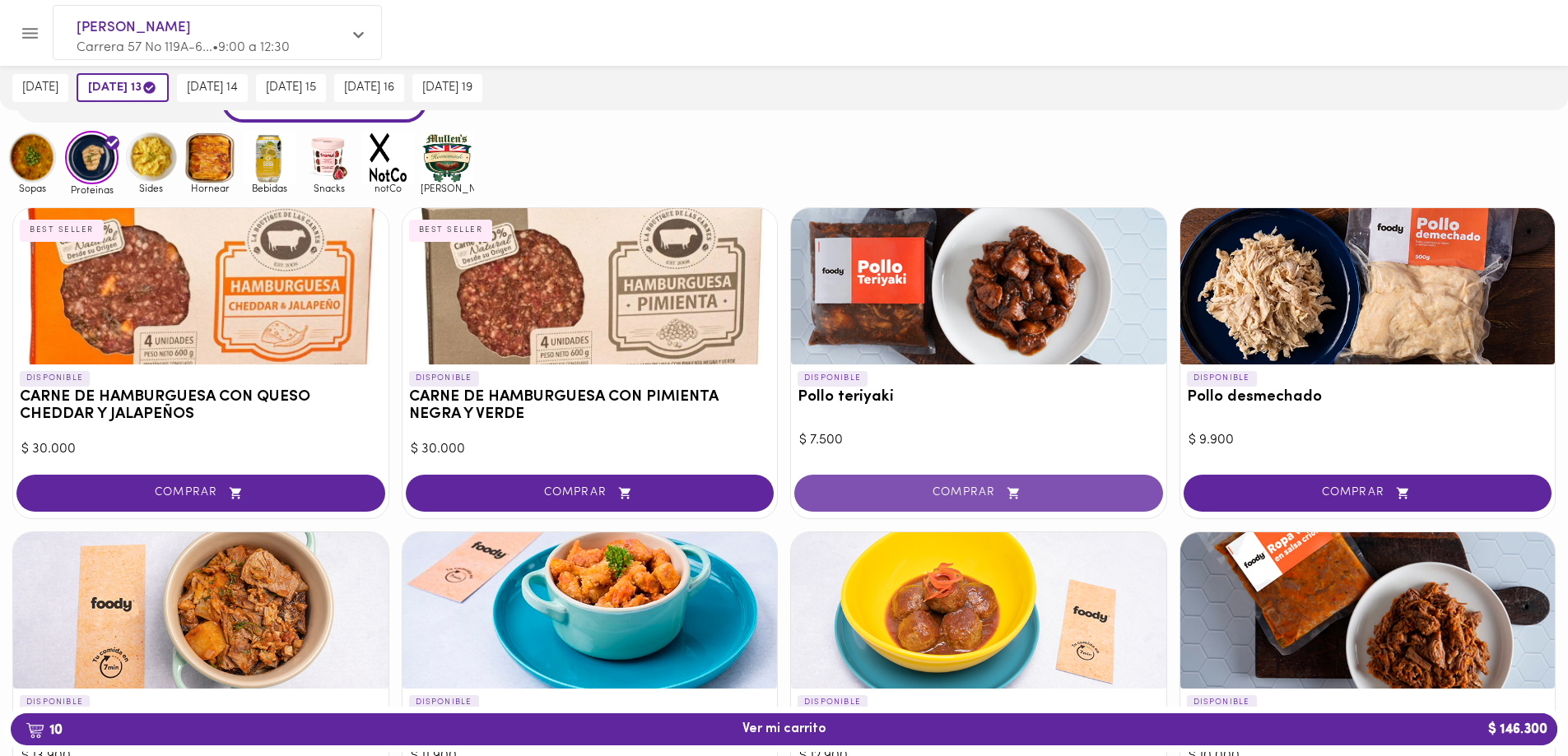
click at [971, 492] on span "COMPRAR" at bounding box center [979, 493] width 327 height 14
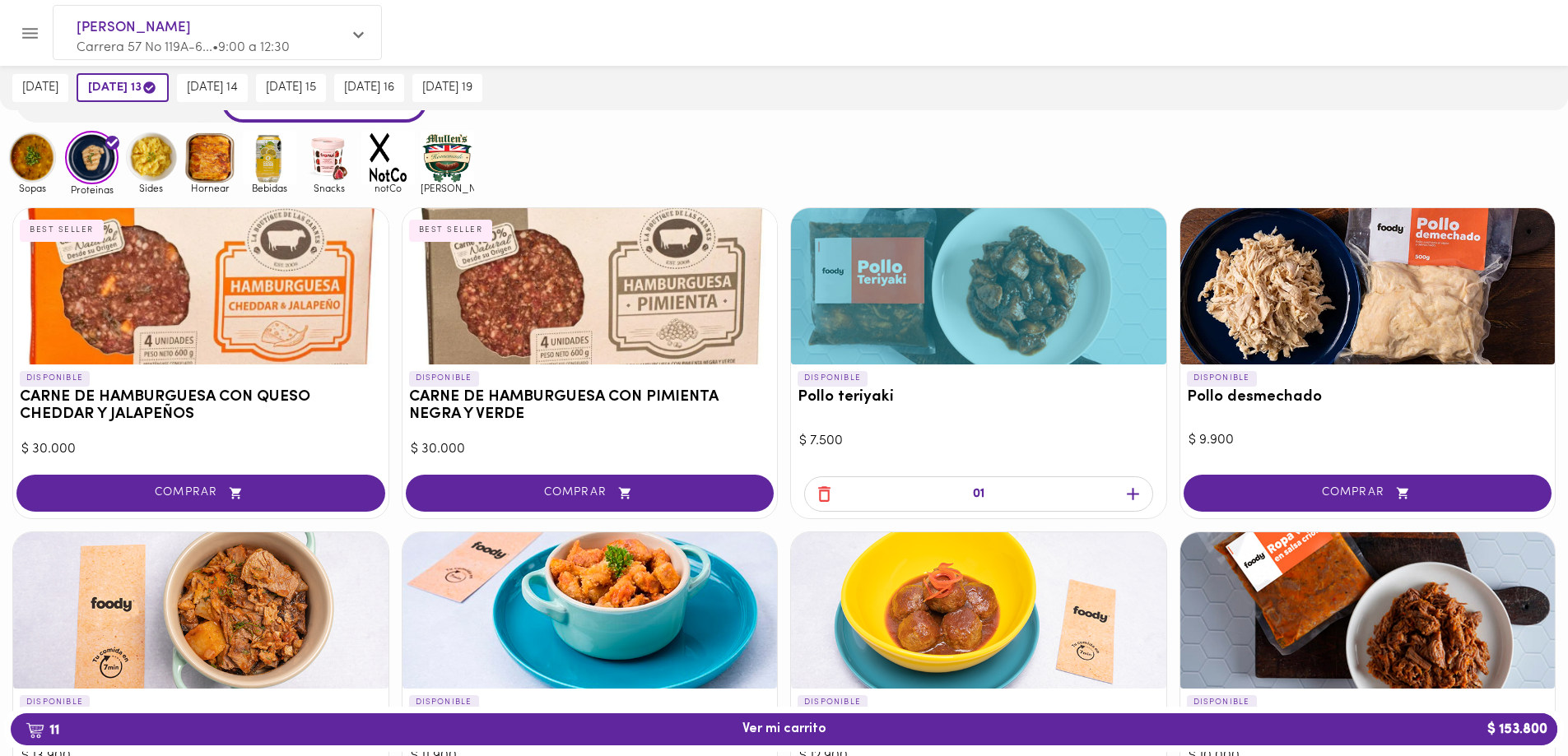
click at [1135, 495] on icon "button" at bounding box center [1133, 493] width 21 height 21
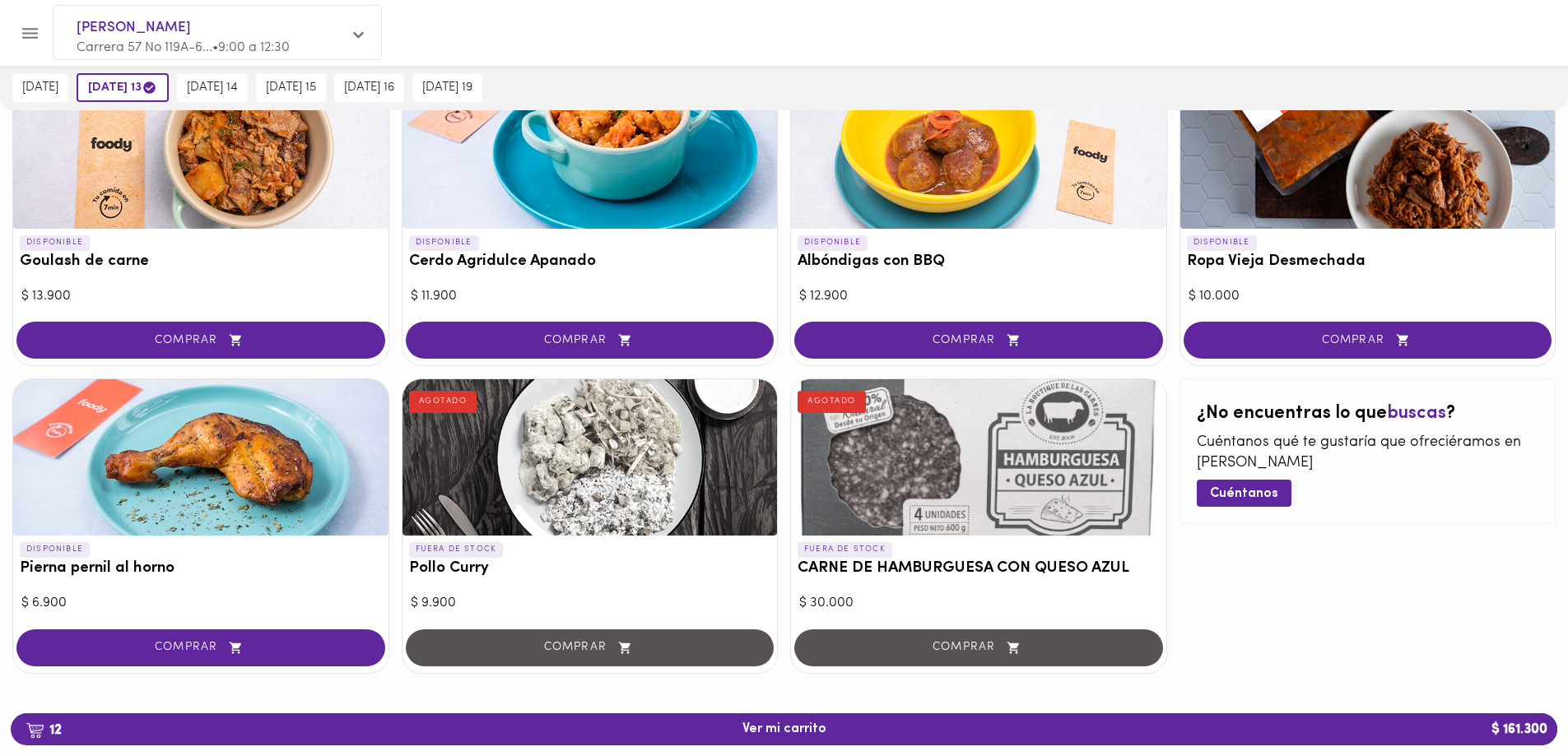
scroll to position [555, 0]
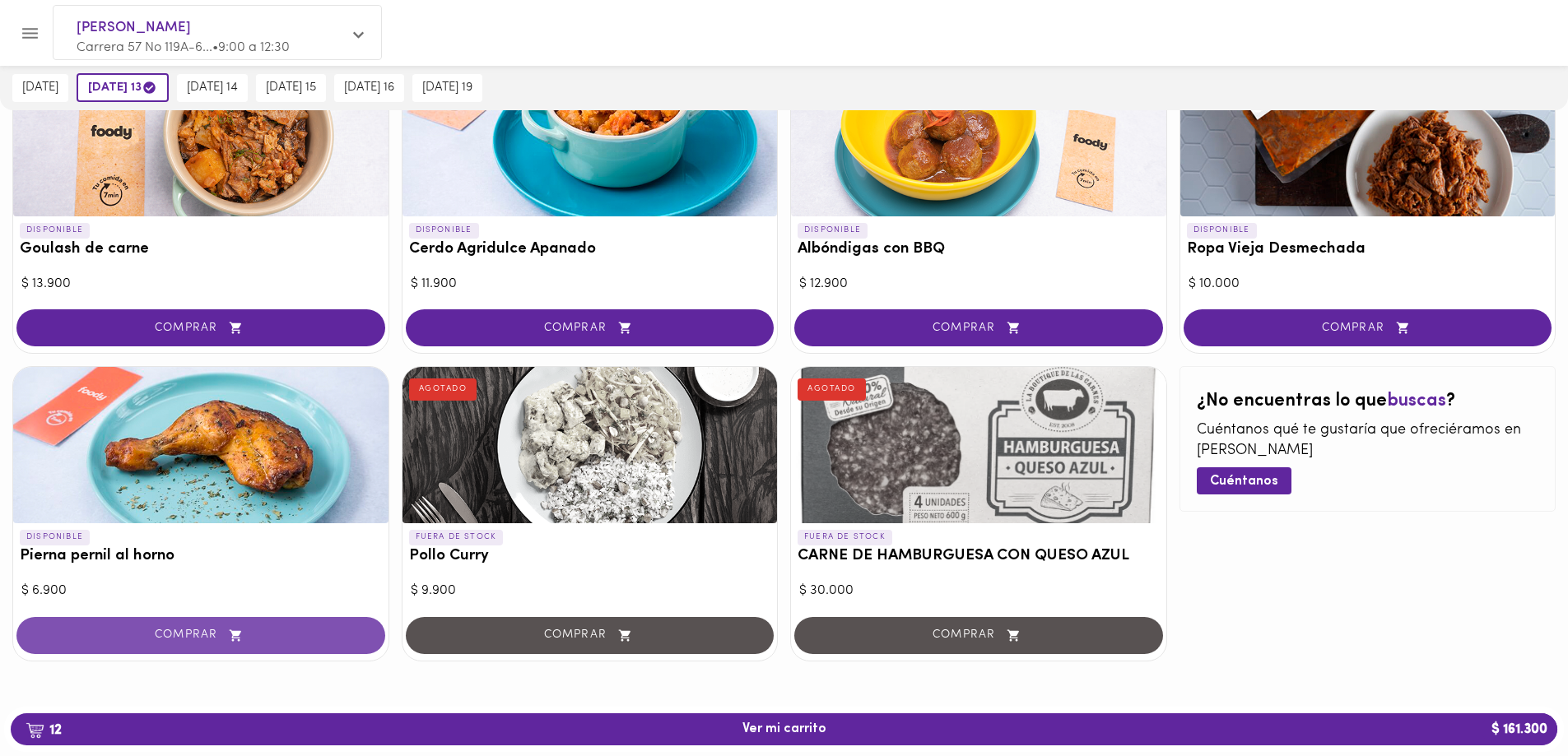
click at [204, 632] on span "COMPRAR" at bounding box center [201, 636] width 327 height 14
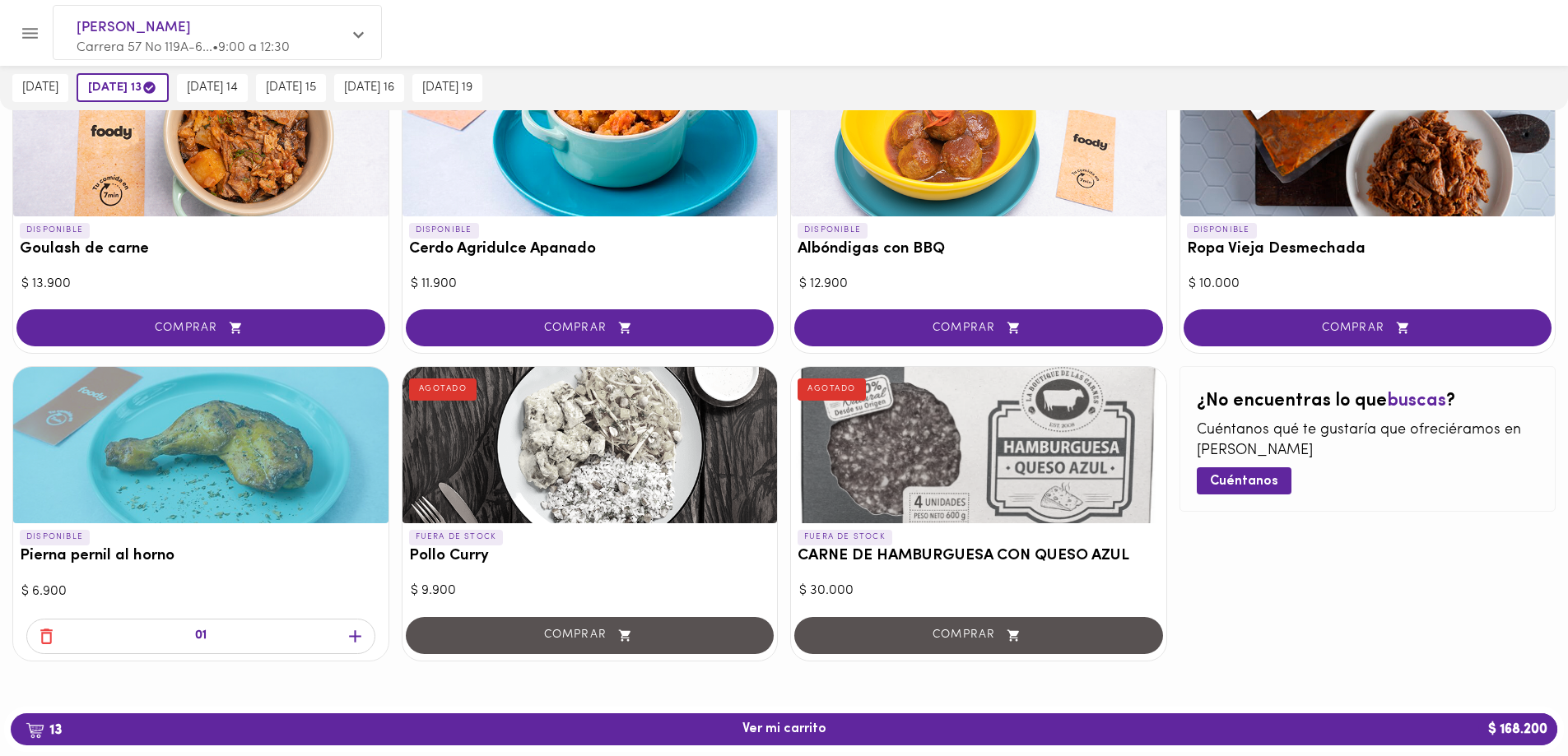
click at [354, 636] on icon "button" at bounding box center [355, 636] width 12 height 12
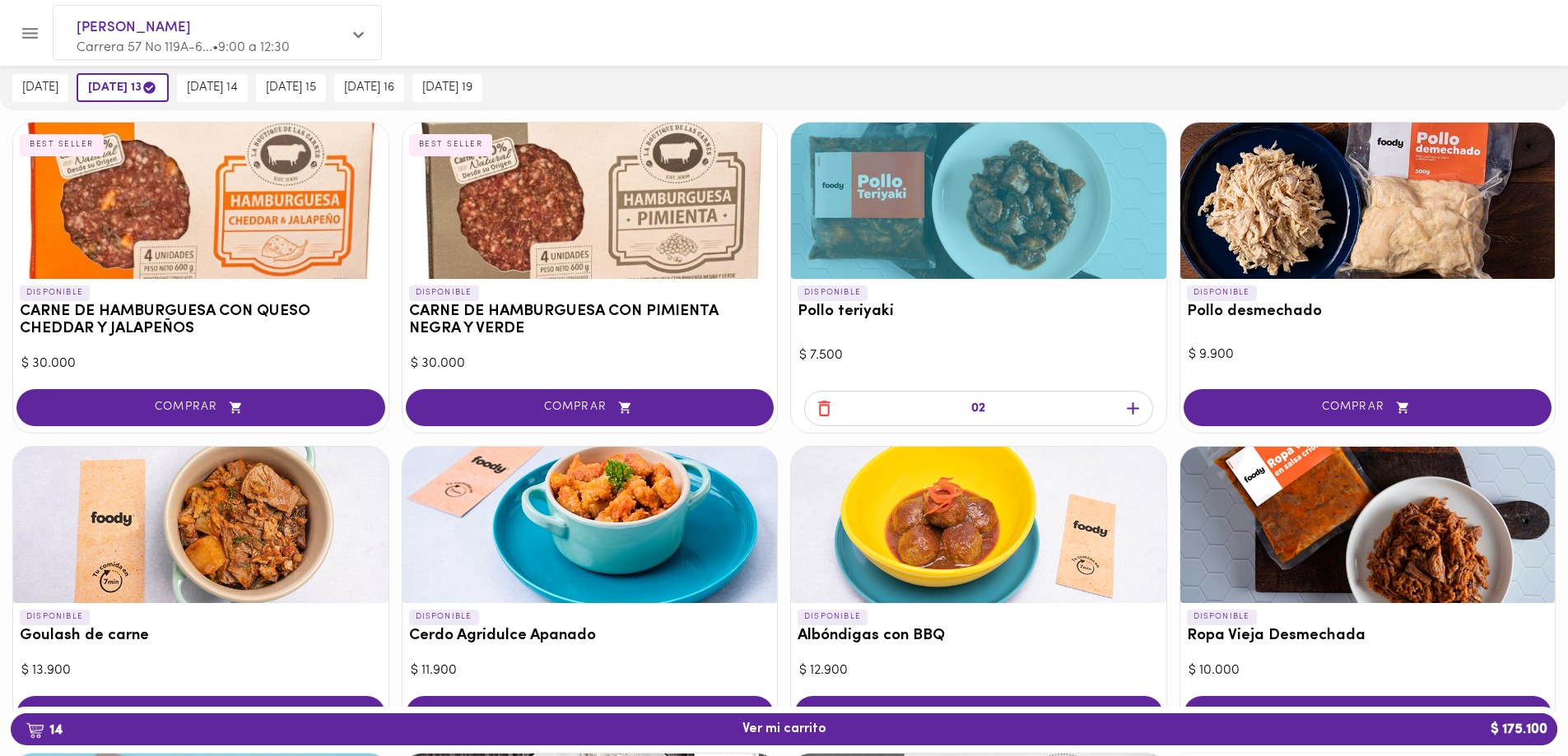
scroll to position [61, 0]
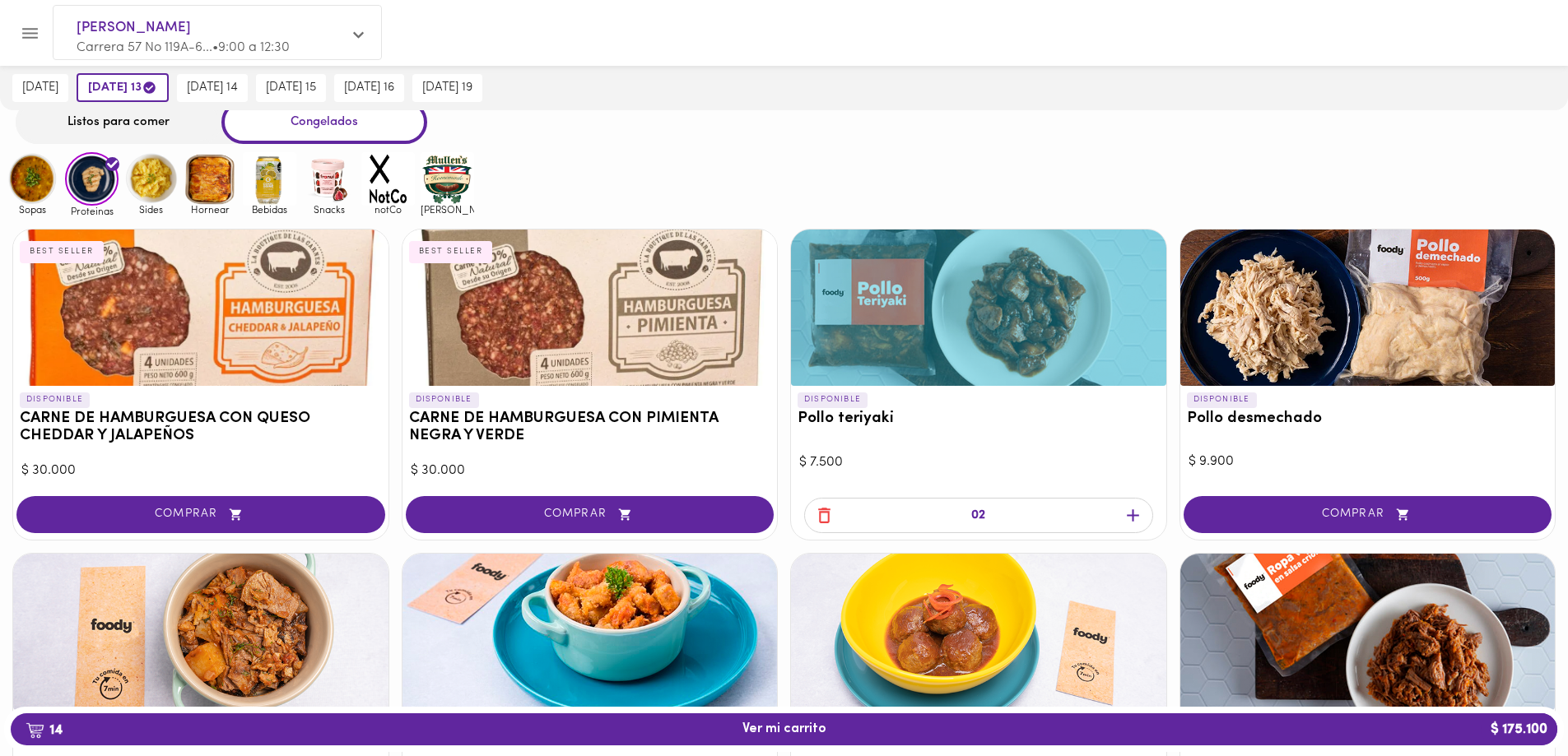
click at [1133, 513] on icon "button" at bounding box center [1133, 516] width 12 height 12
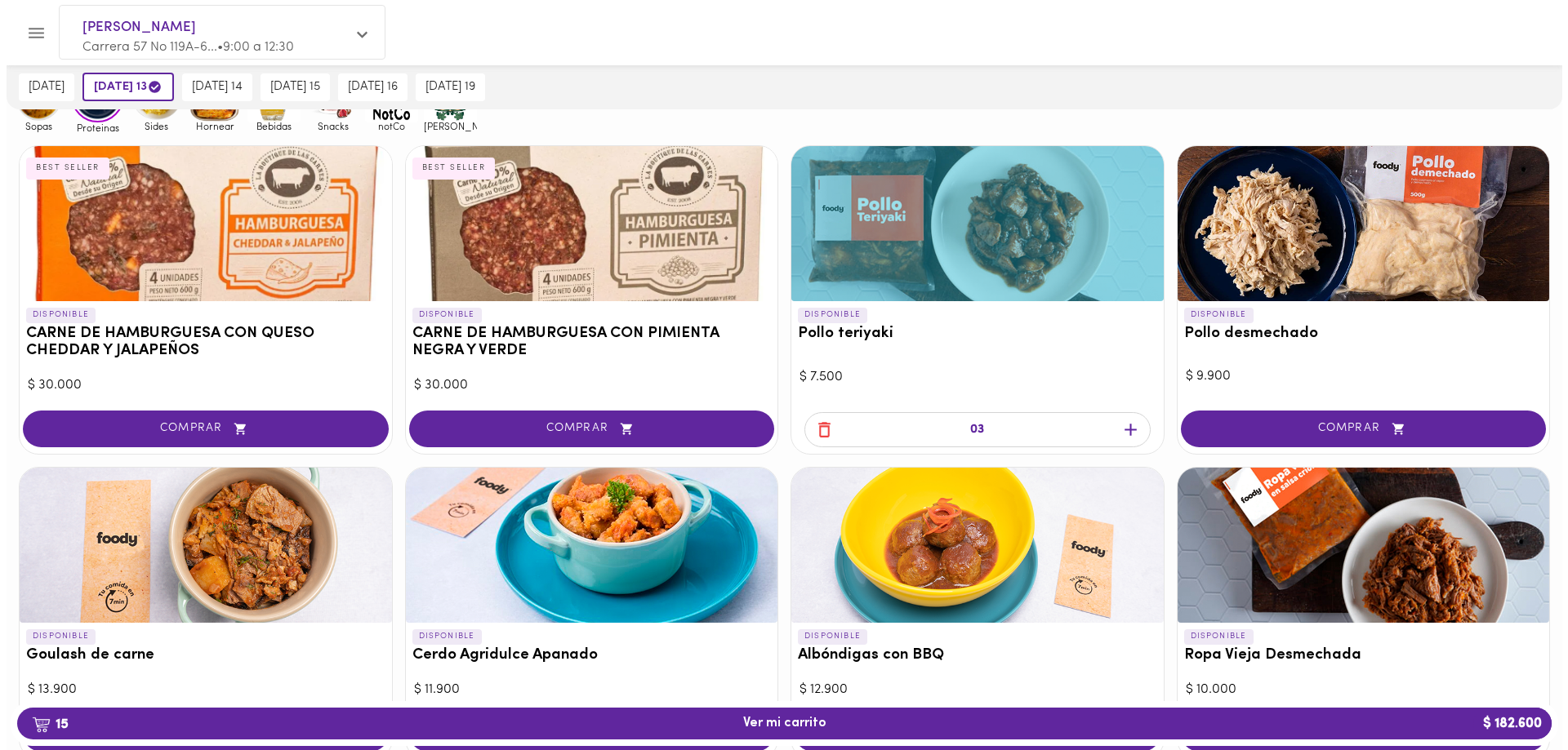
scroll to position [0, 0]
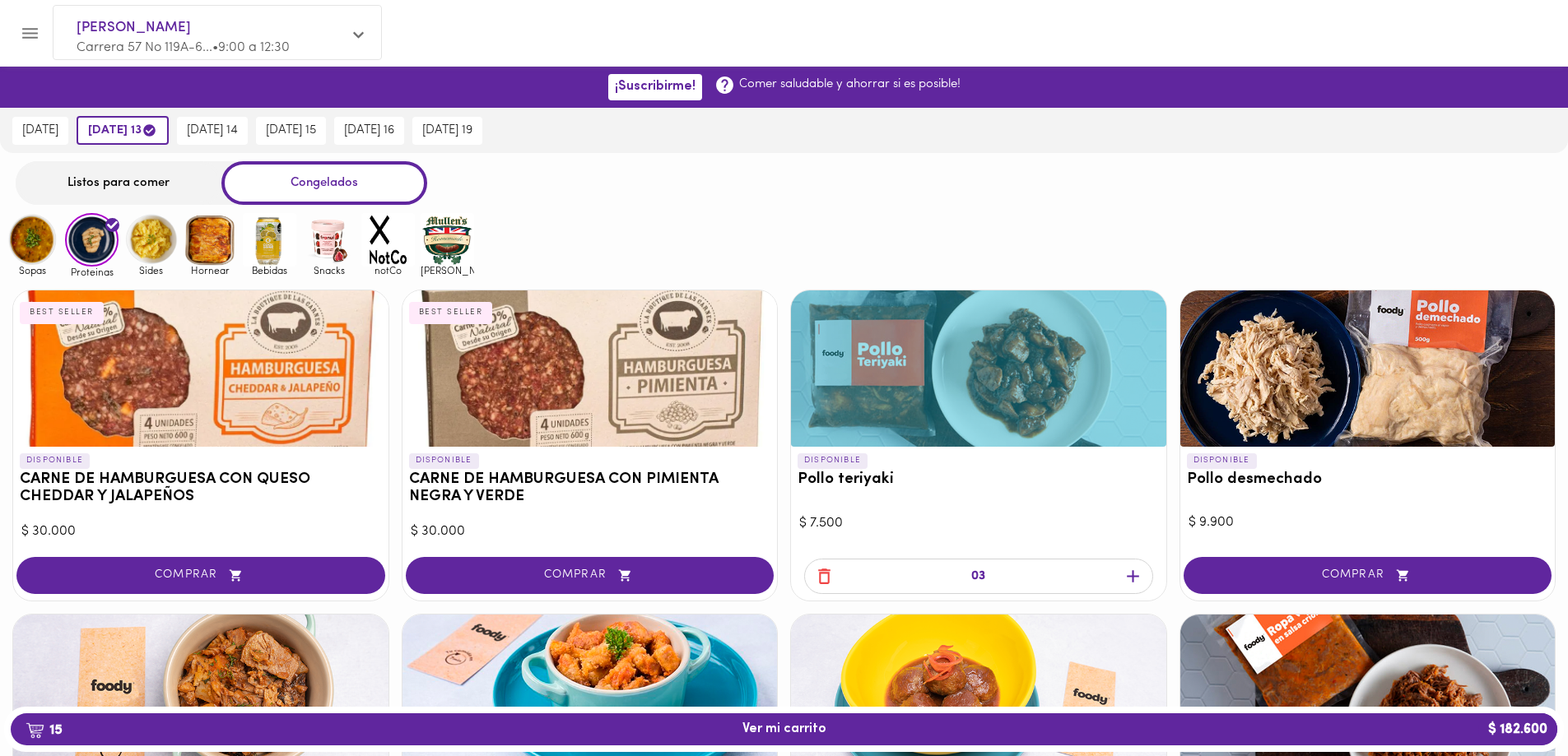
click at [214, 250] on img at bounding box center [210, 240] width 53 height 53
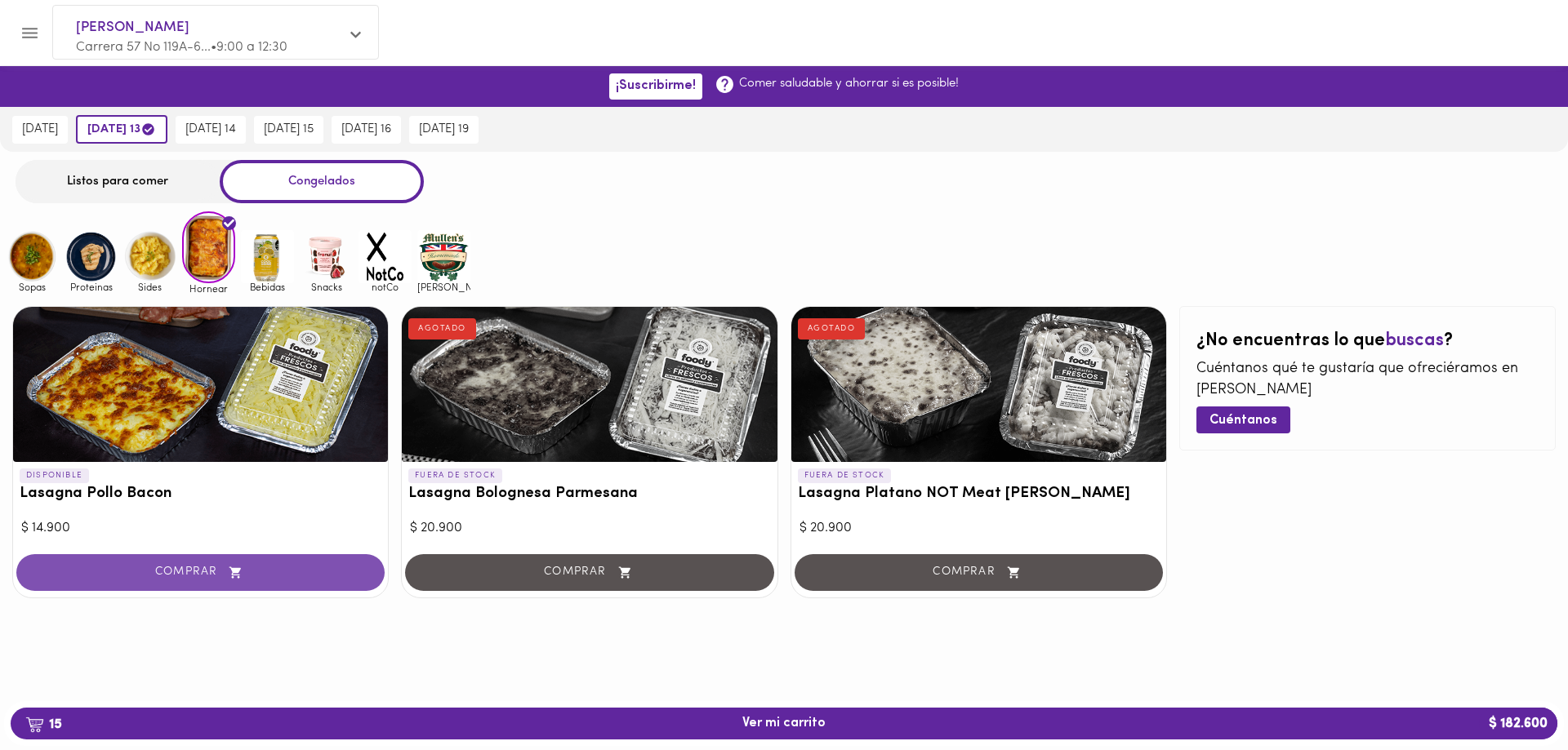
click at [196, 573] on span "COMPRAR" at bounding box center [200, 572] width 327 height 14
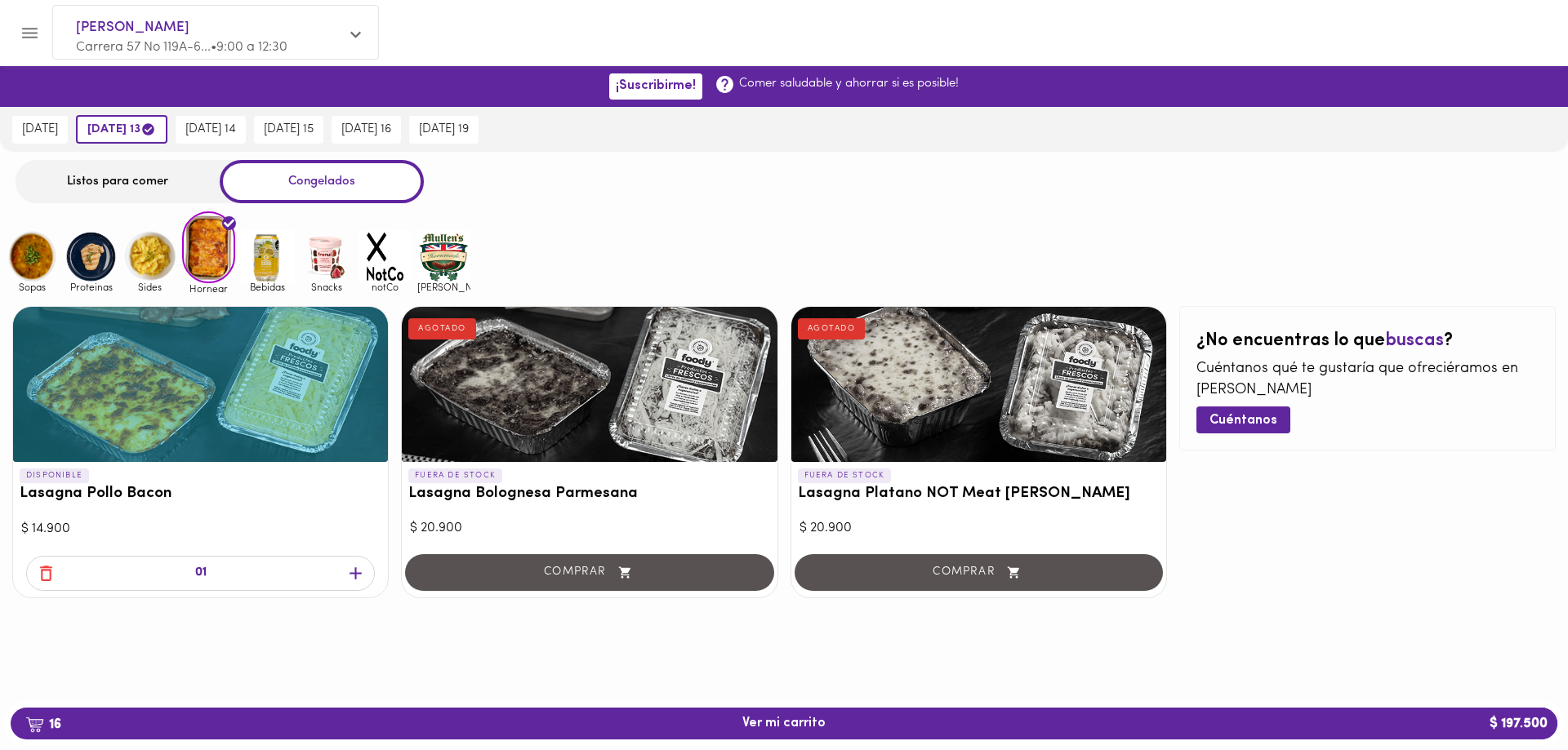
click at [357, 574] on icon "button" at bounding box center [355, 573] width 12 height 12
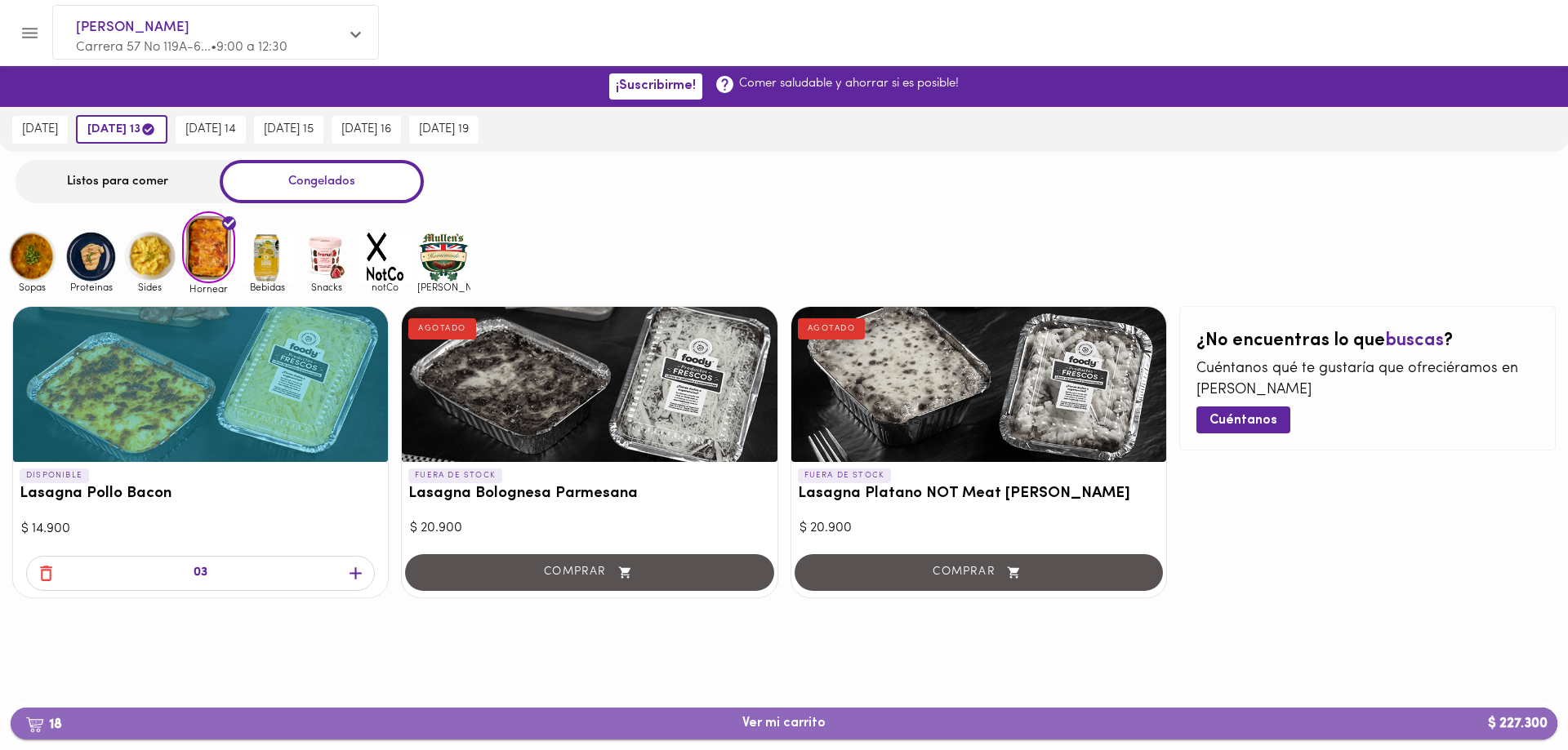
click at [805, 724] on span "18 Ver mi carrito $ 227.300" at bounding box center [783, 724] width 83 height 16
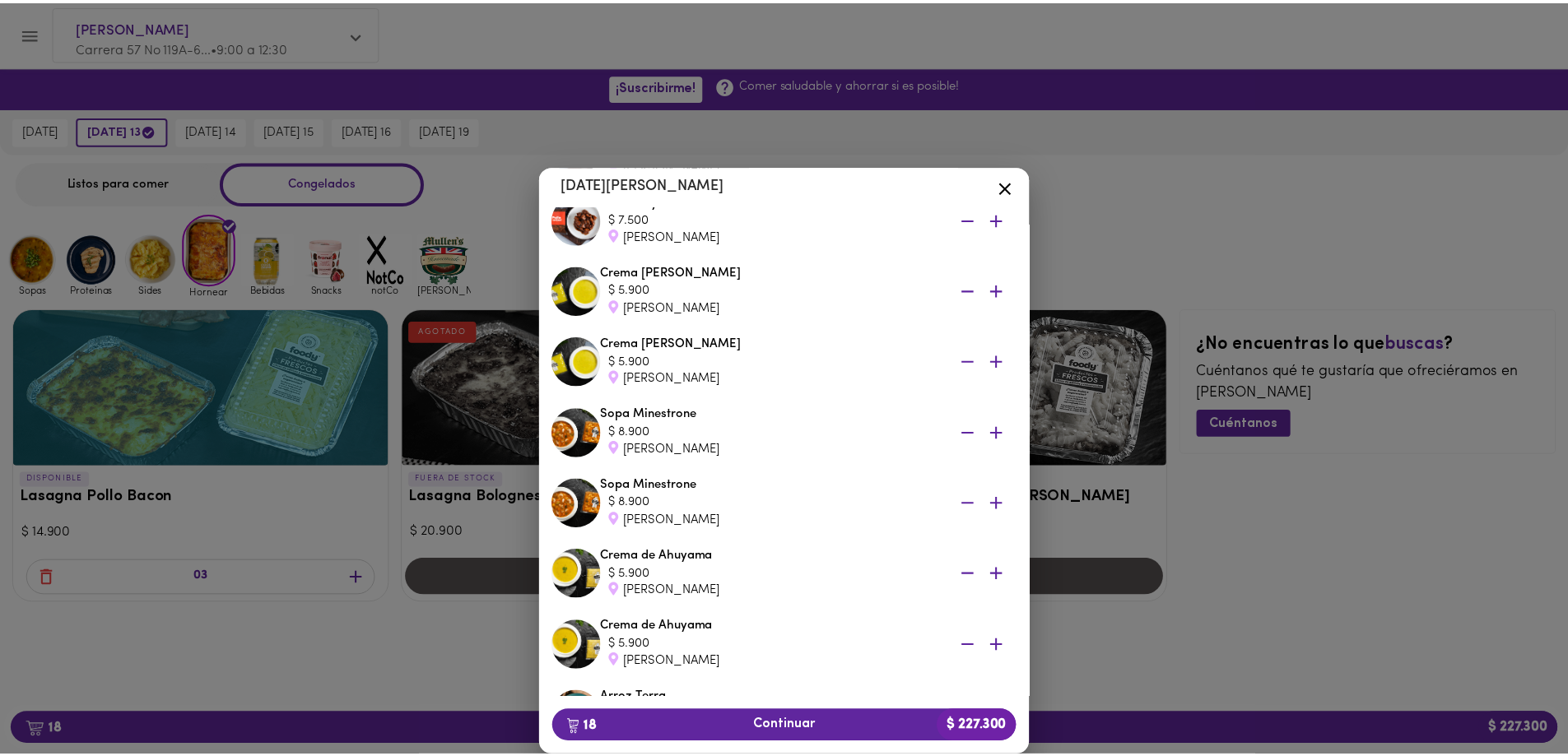
scroll to position [950, 0]
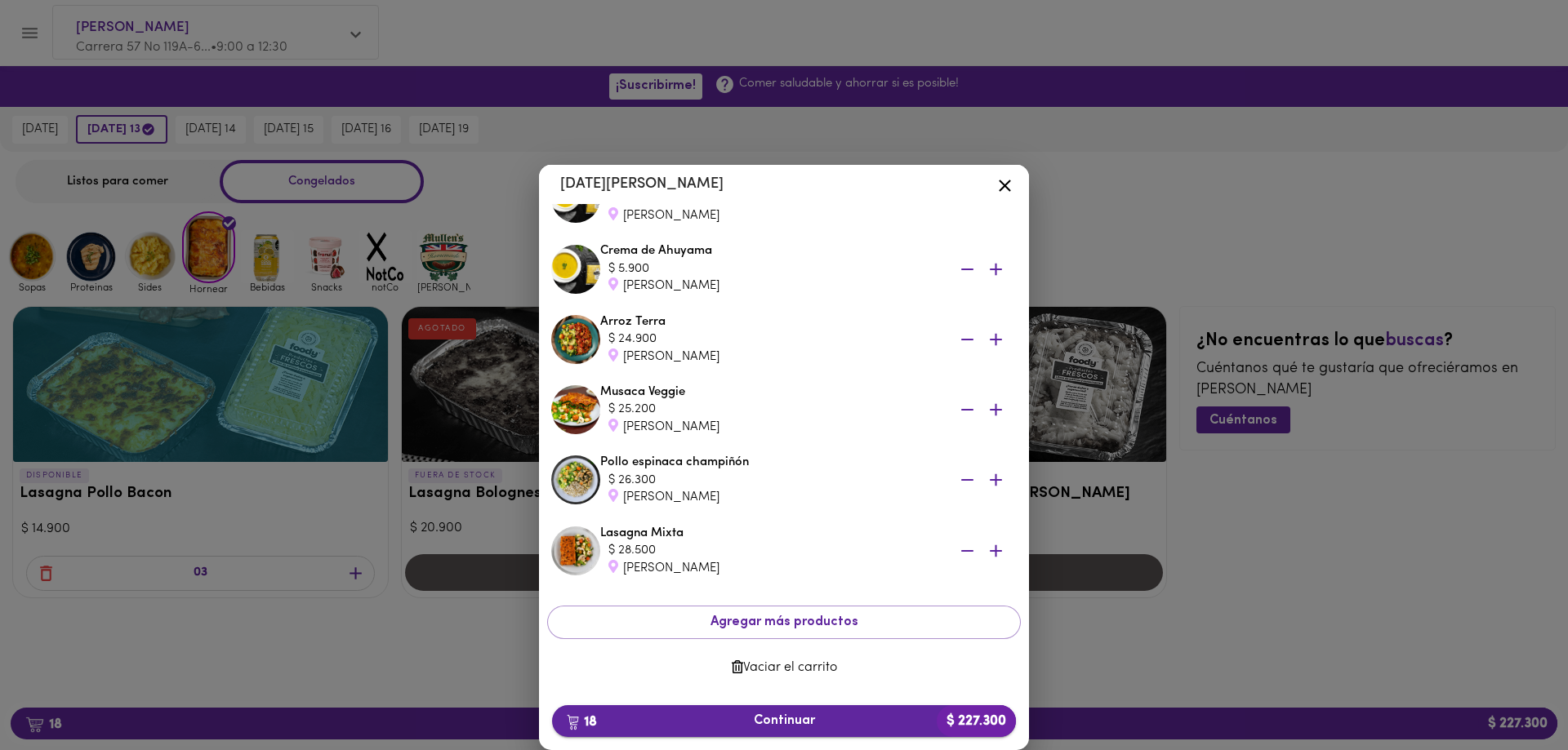
click at [786, 724] on span "18 Continuar $ 227.300" at bounding box center [783, 721] width 438 height 16
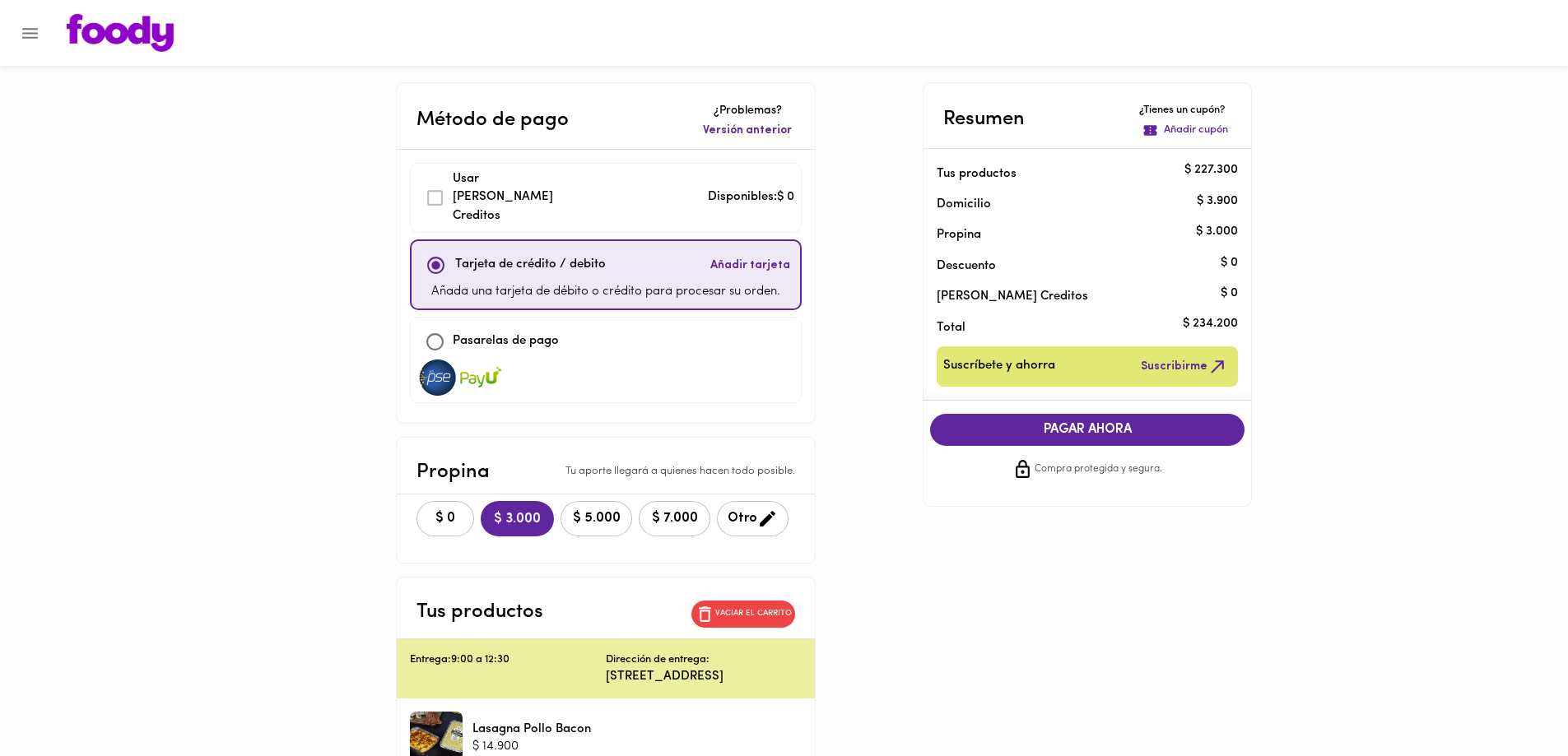
click at [520, 512] on span "$ 3.000" at bounding box center [517, 519] width 47 height 16
click at [434, 324] on input "checkbox" at bounding box center [435, 341] width 36 height 36
checkbox input "true"
checkbox input "false"
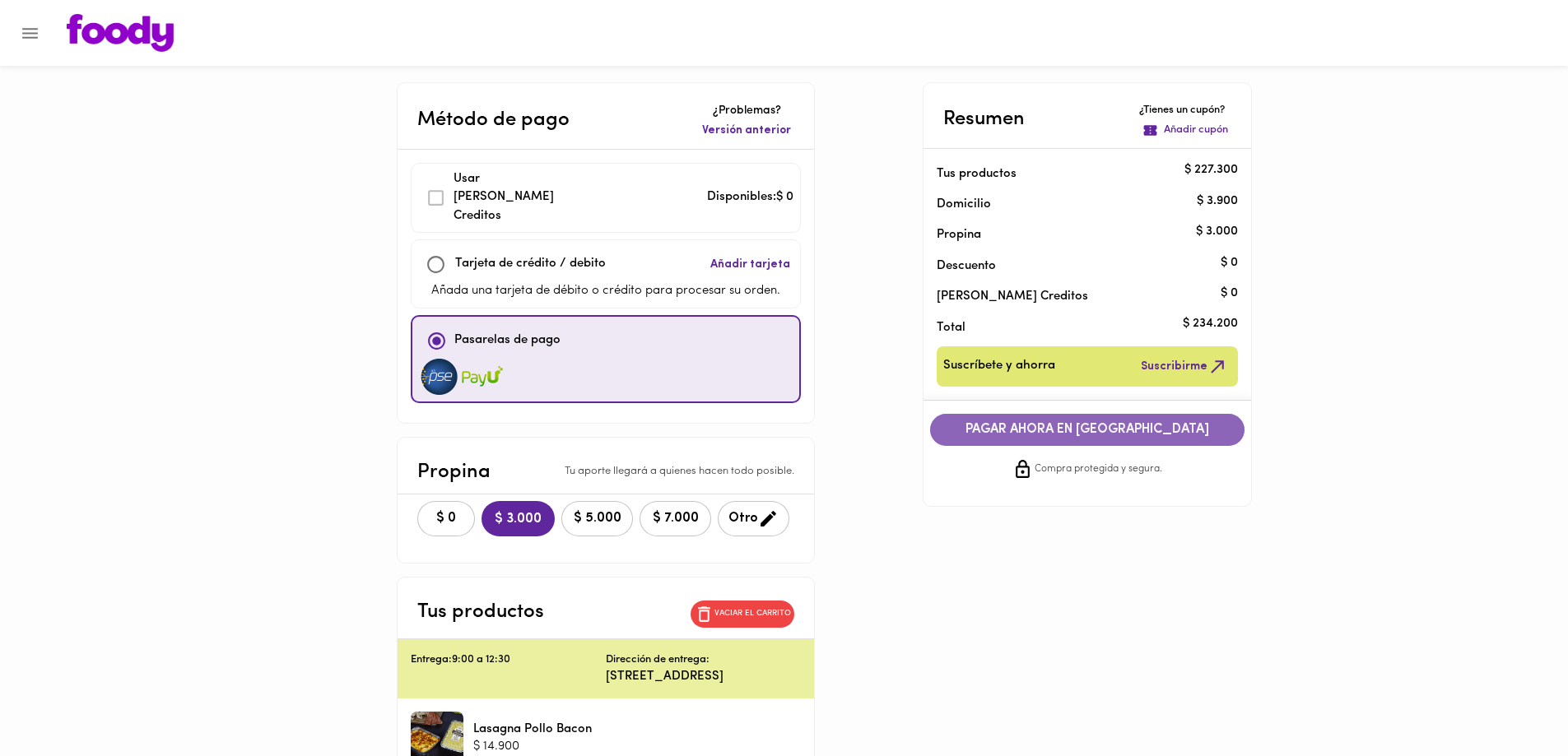
click at [1100, 430] on span "PAGAR AHORA EN [GEOGRAPHIC_DATA]" at bounding box center [1087, 430] width 282 height 16
